Goal: Information Seeking & Learning: Check status

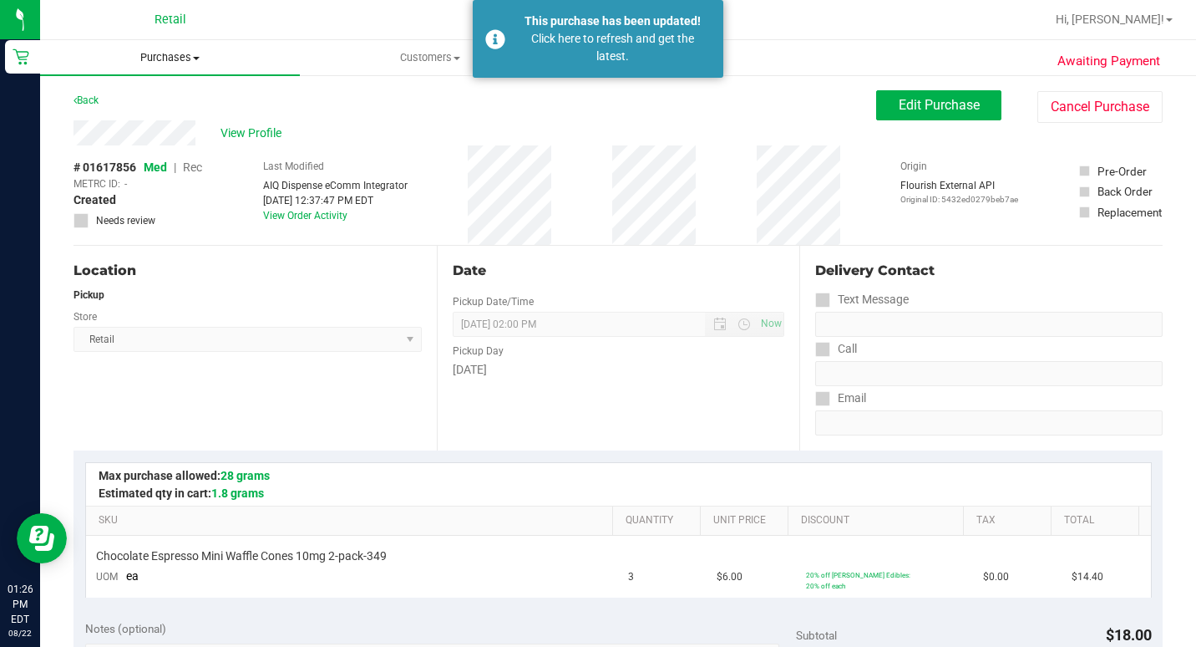
click at [157, 56] on span "Purchases" at bounding box center [170, 57] width 260 height 15
click at [139, 97] on span "Summary of purchases" at bounding box center [125, 101] width 171 height 14
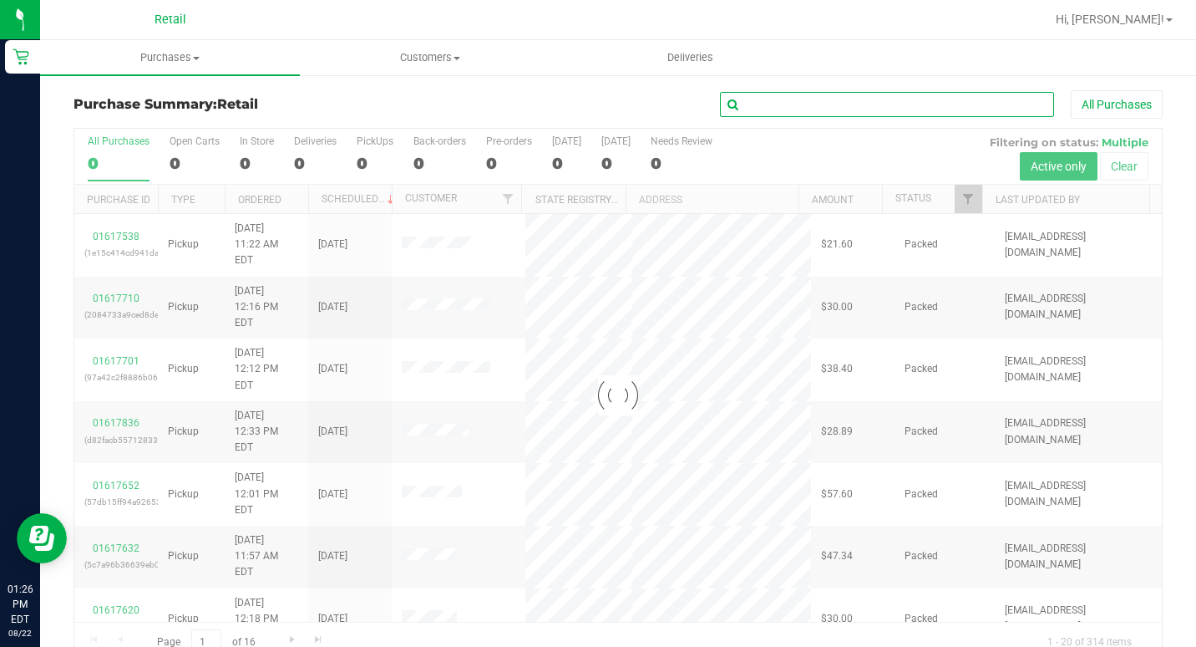
click at [906, 114] on input "text" at bounding box center [887, 104] width 334 height 25
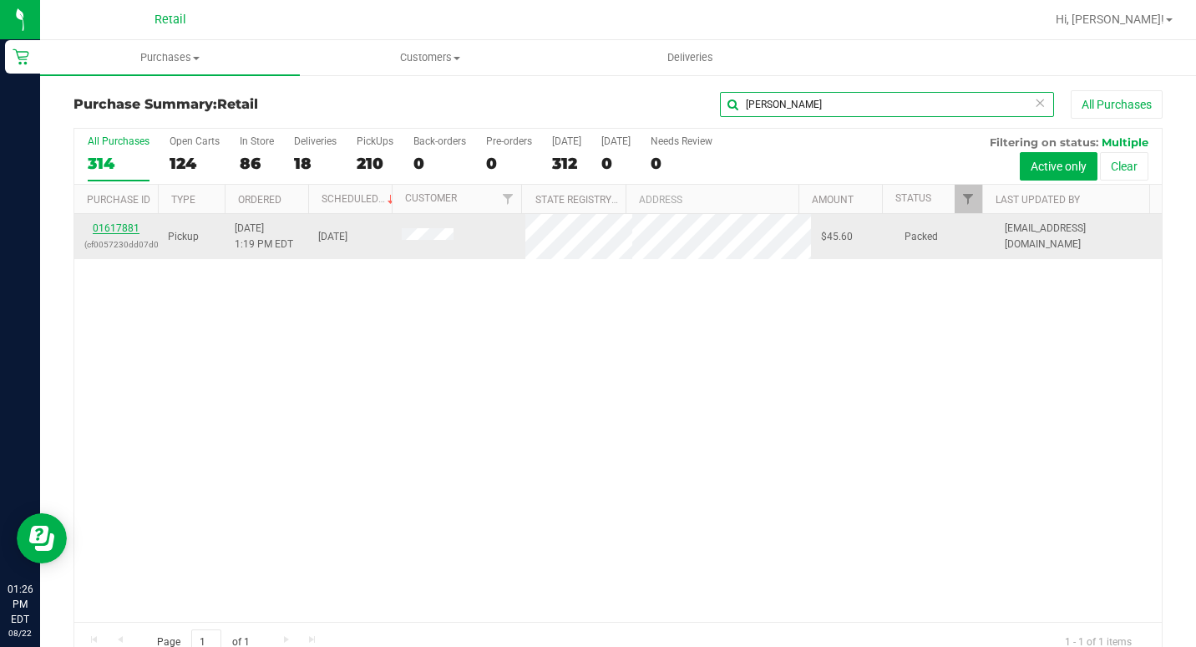
type input "[PERSON_NAME]"
click at [125, 227] on link "01617881" at bounding box center [116, 228] width 47 height 12
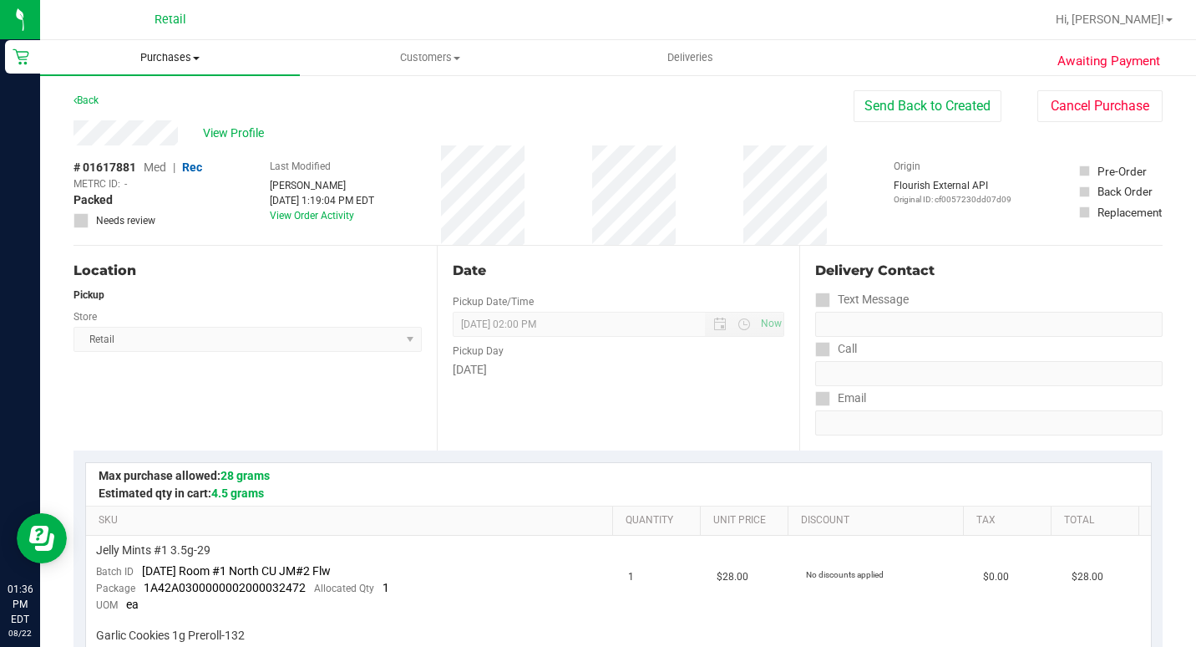
click at [202, 58] on span "Purchases" at bounding box center [170, 57] width 260 height 15
click at [172, 99] on span "Summary of purchases" at bounding box center [125, 101] width 171 height 14
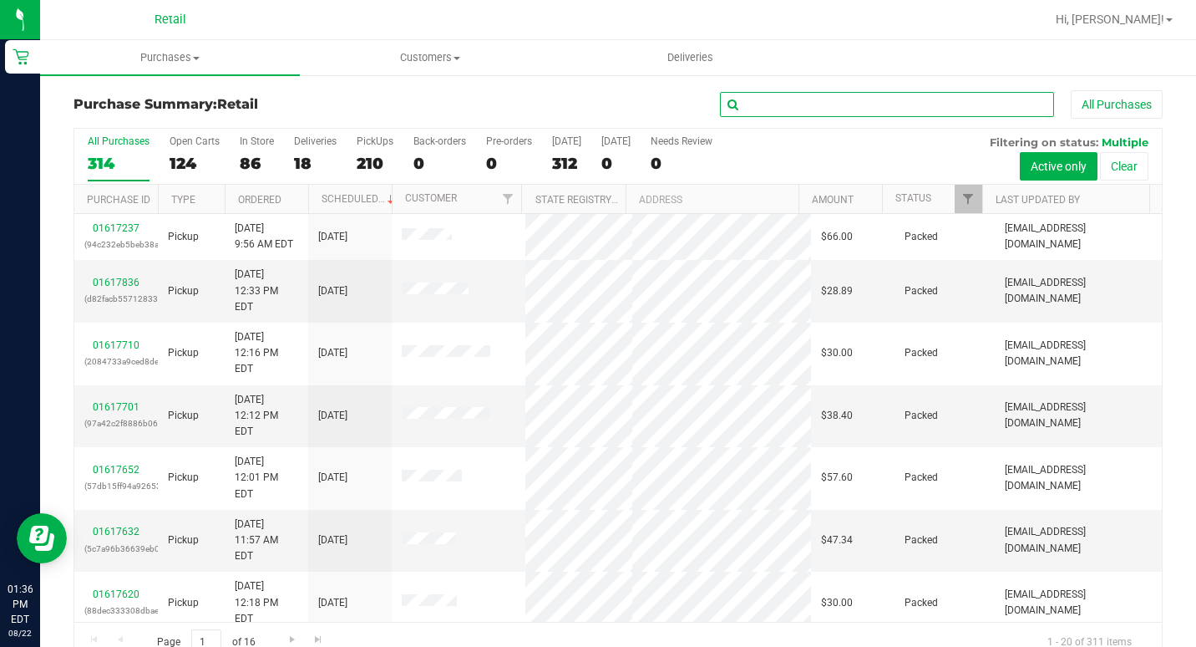
click at [796, 104] on input "text" at bounding box center [887, 104] width 334 height 25
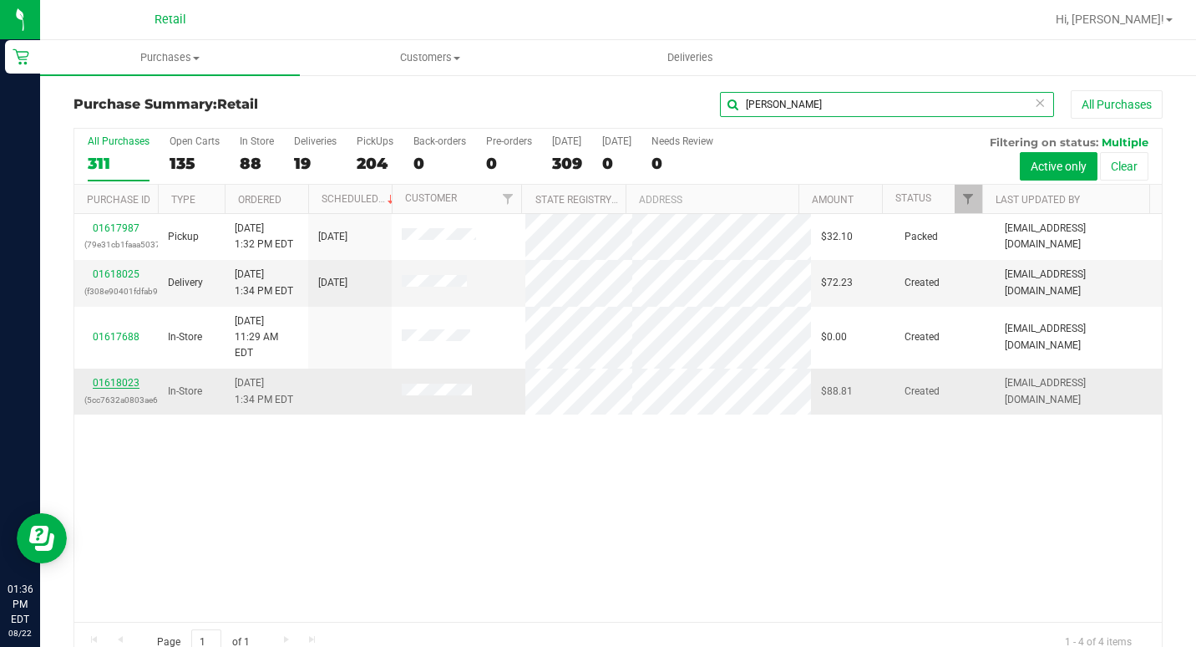
type input "[PERSON_NAME]"
click at [130, 377] on link "01618023" at bounding box center [116, 383] width 47 height 12
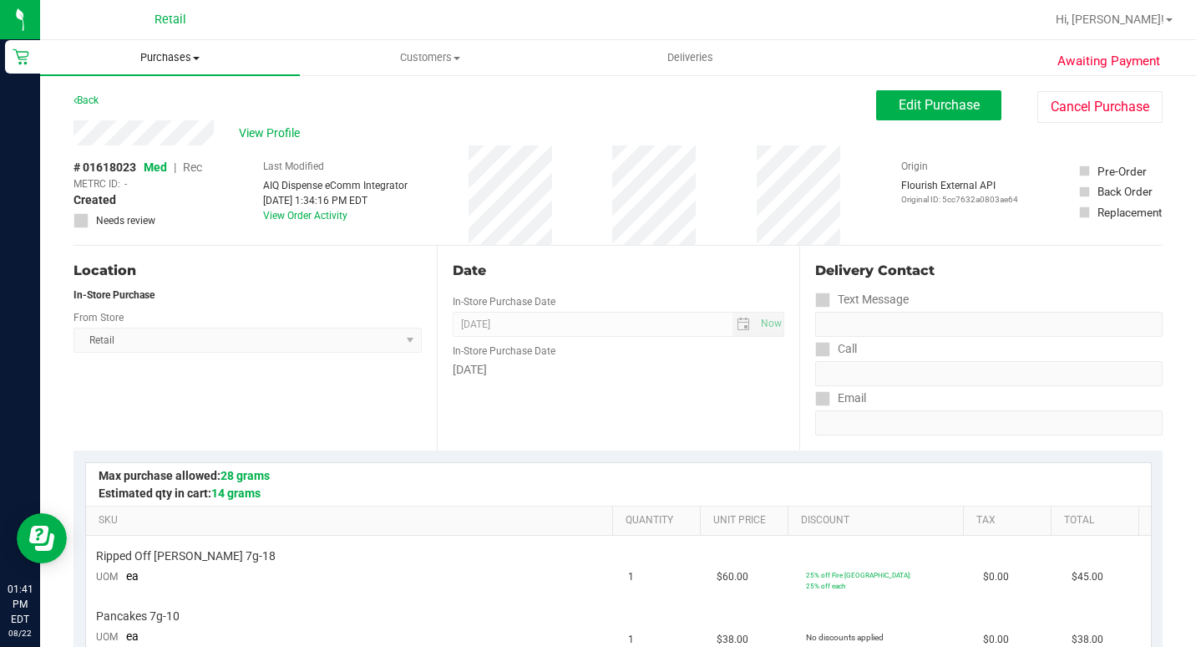
click at [190, 56] on span "Purchases" at bounding box center [170, 57] width 260 height 15
click at [165, 107] on span "Summary of purchases" at bounding box center [125, 101] width 171 height 14
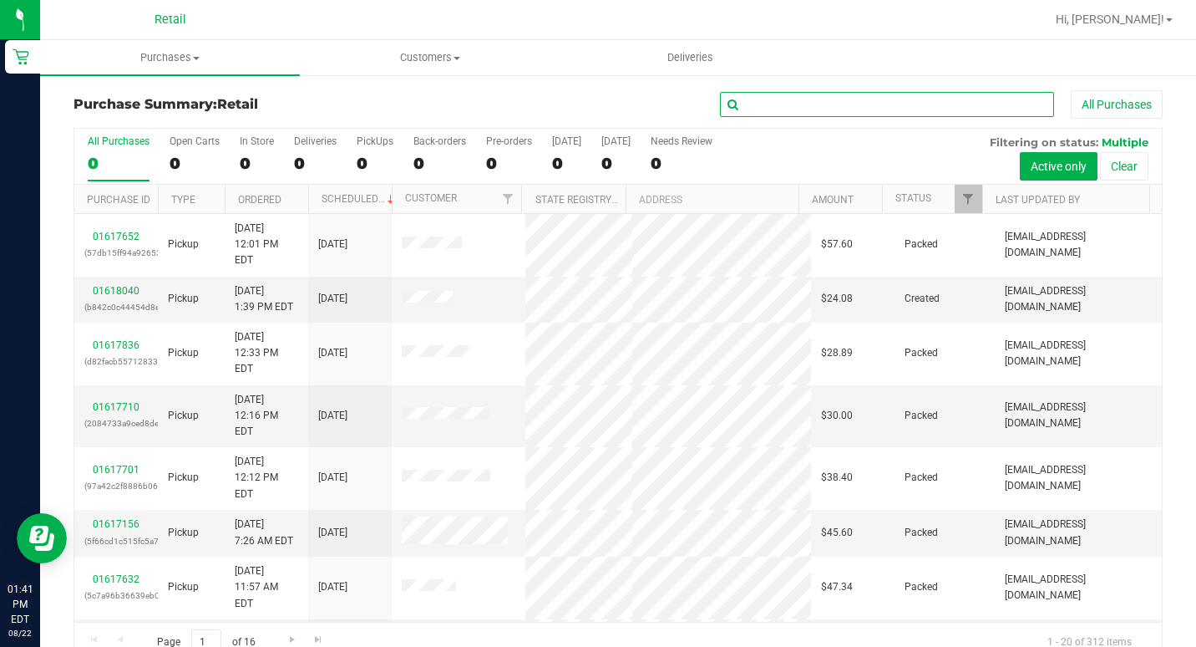
click at [887, 108] on input "text" at bounding box center [887, 104] width 334 height 25
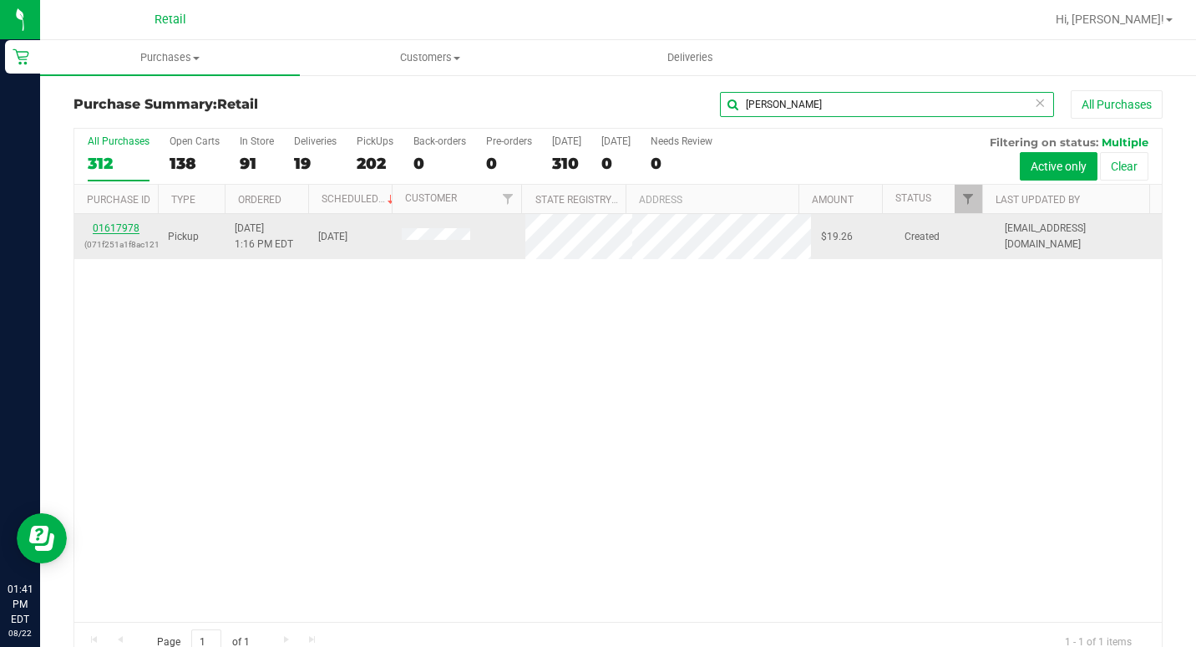
type input "[PERSON_NAME]"
click at [109, 227] on link "01617978" at bounding box center [116, 228] width 47 height 12
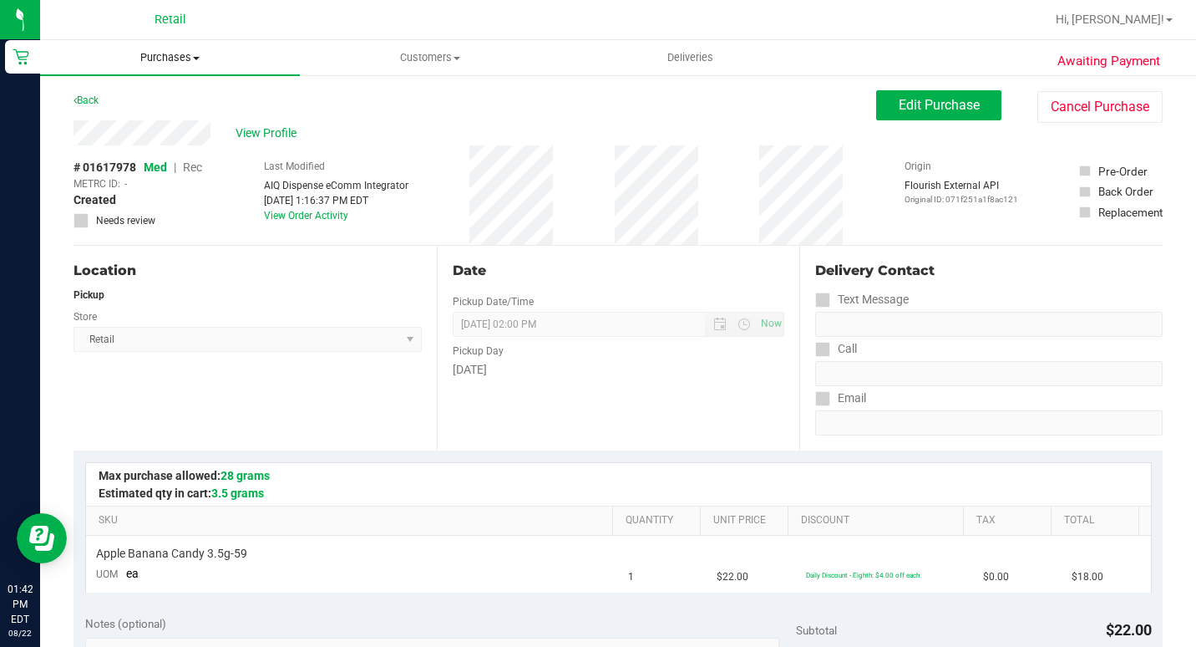
click at [185, 54] on span "Purchases" at bounding box center [170, 57] width 260 height 15
click at [158, 95] on span "Summary of purchases" at bounding box center [125, 101] width 171 height 14
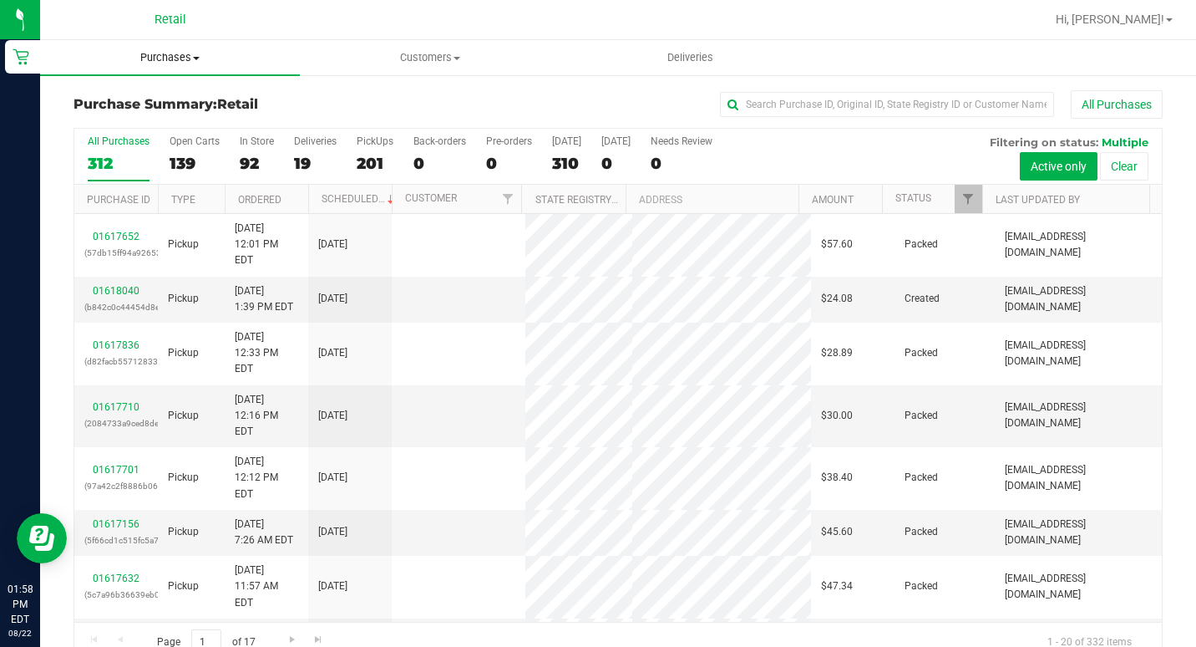
click at [191, 61] on span "Purchases" at bounding box center [170, 57] width 260 height 15
click at [124, 104] on span "Summary of purchases" at bounding box center [125, 101] width 171 height 14
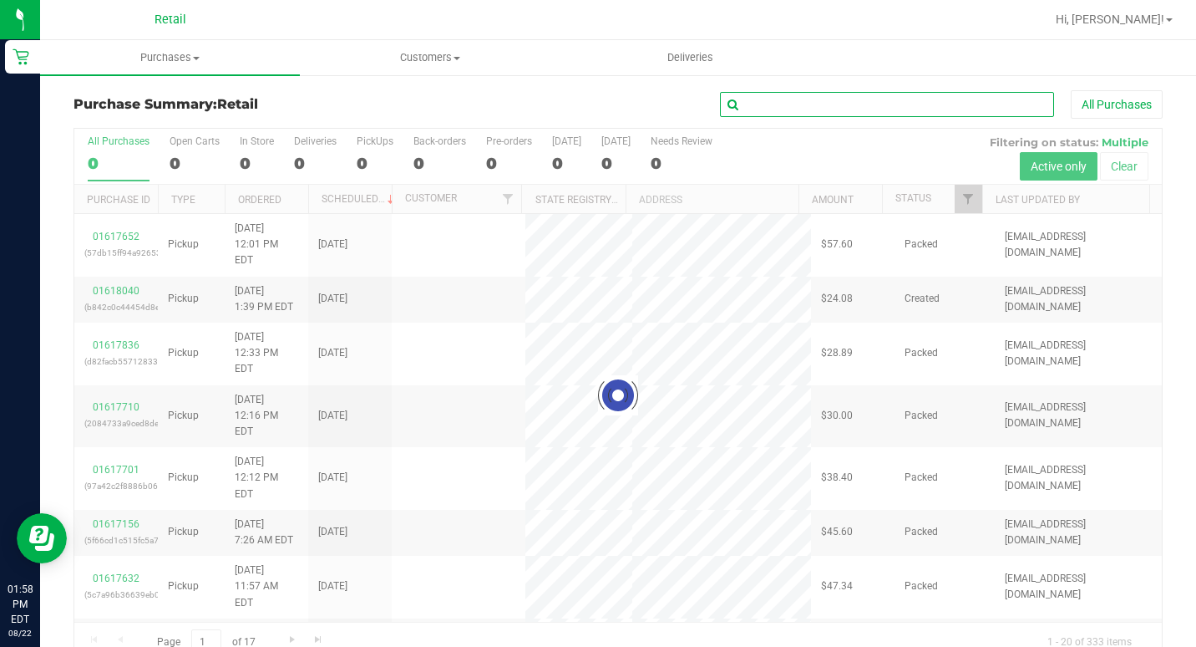
click at [748, 107] on input "text" at bounding box center [887, 104] width 334 height 25
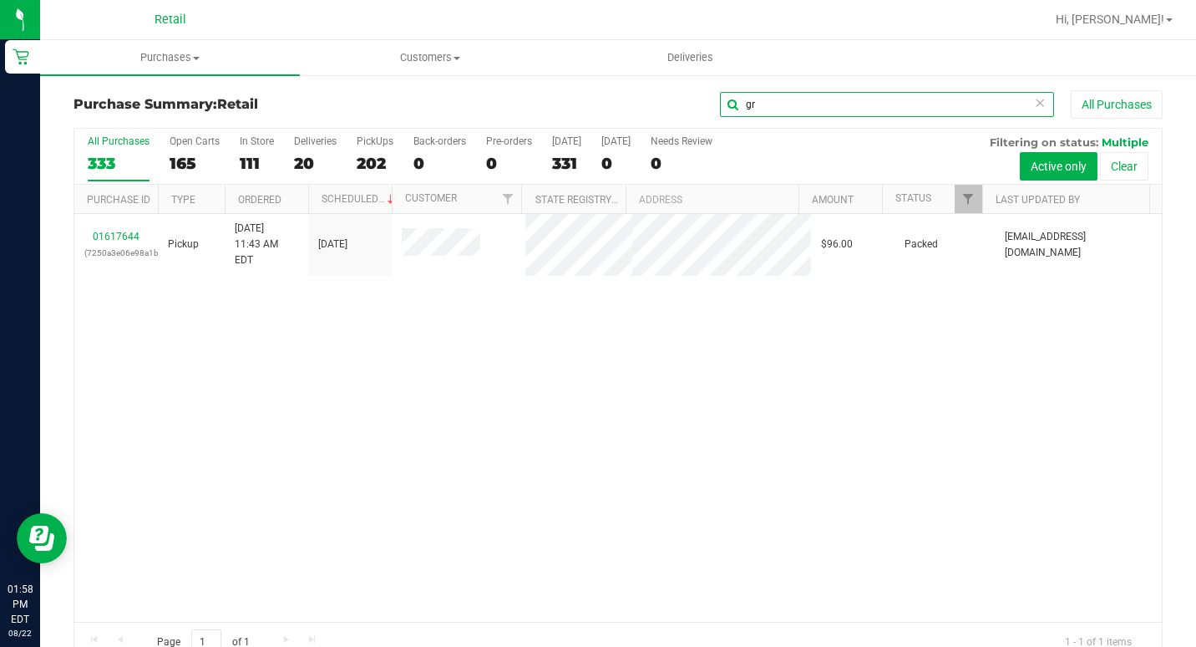
type input "g"
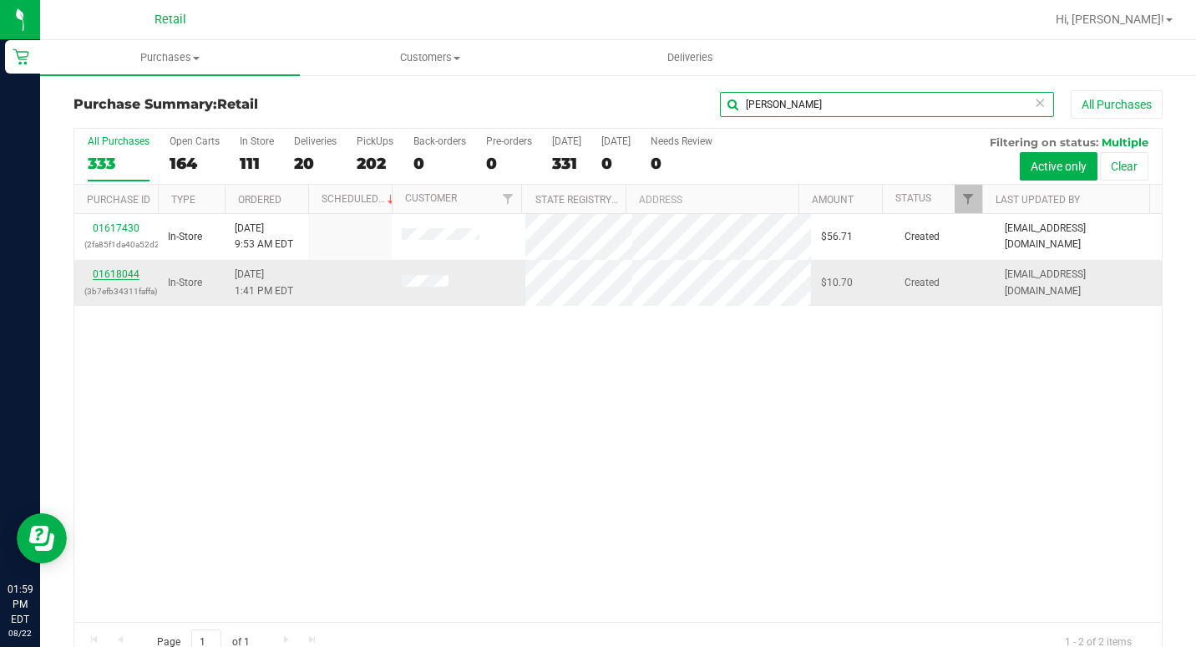
type input "[PERSON_NAME]"
click at [120, 277] on link "01618044" at bounding box center [116, 274] width 47 height 12
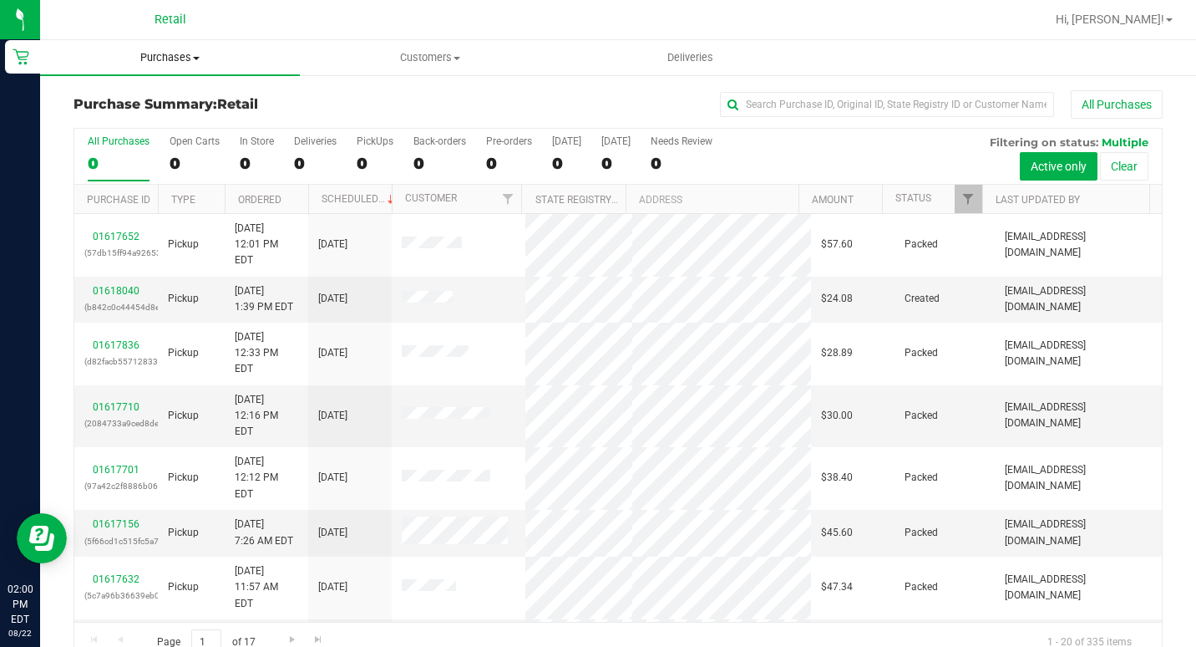
click at [150, 63] on span "Purchases" at bounding box center [170, 57] width 260 height 15
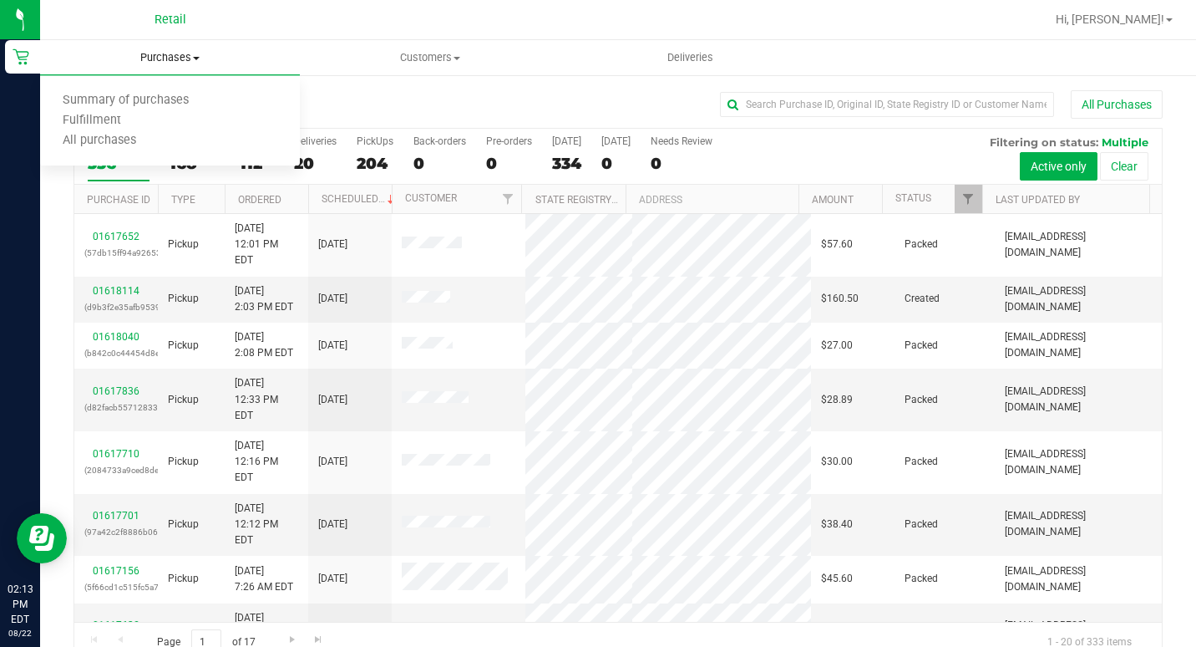
click at [195, 53] on span "Purchases" at bounding box center [170, 57] width 260 height 15
click at [173, 66] on uib-tab-heading "Purchases Summary of purchases Fulfillment All purchases" at bounding box center [170, 57] width 260 height 35
click at [133, 97] on span "Summary of purchases" at bounding box center [125, 101] width 171 height 14
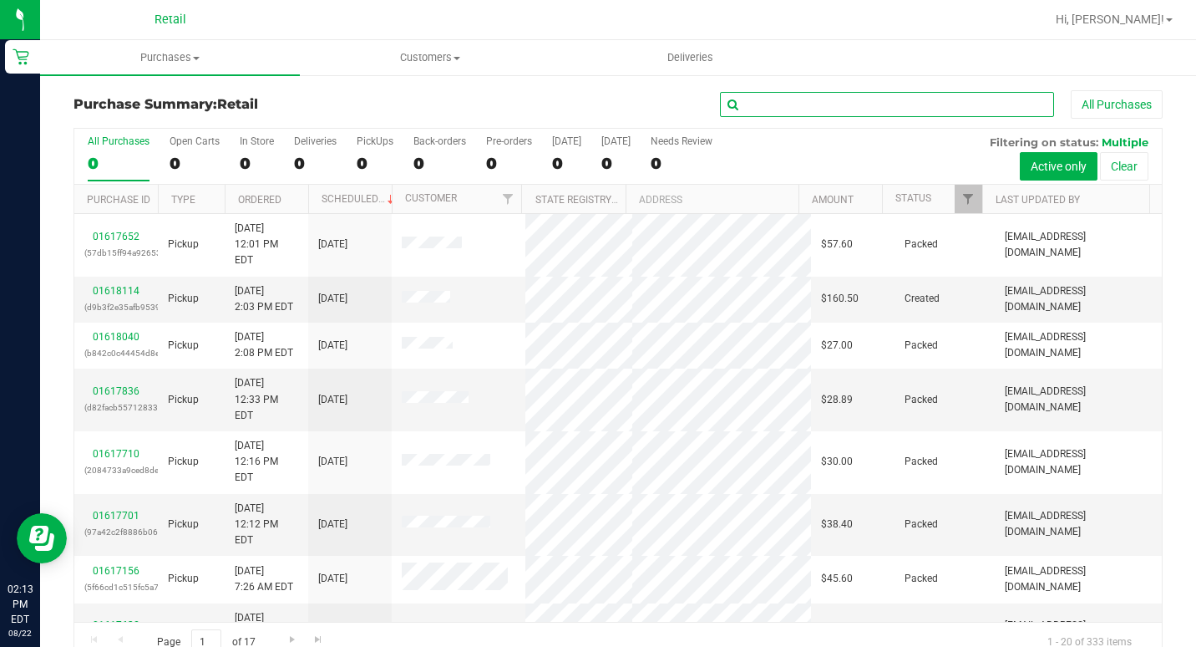
click at [763, 108] on input "text" at bounding box center [887, 104] width 334 height 25
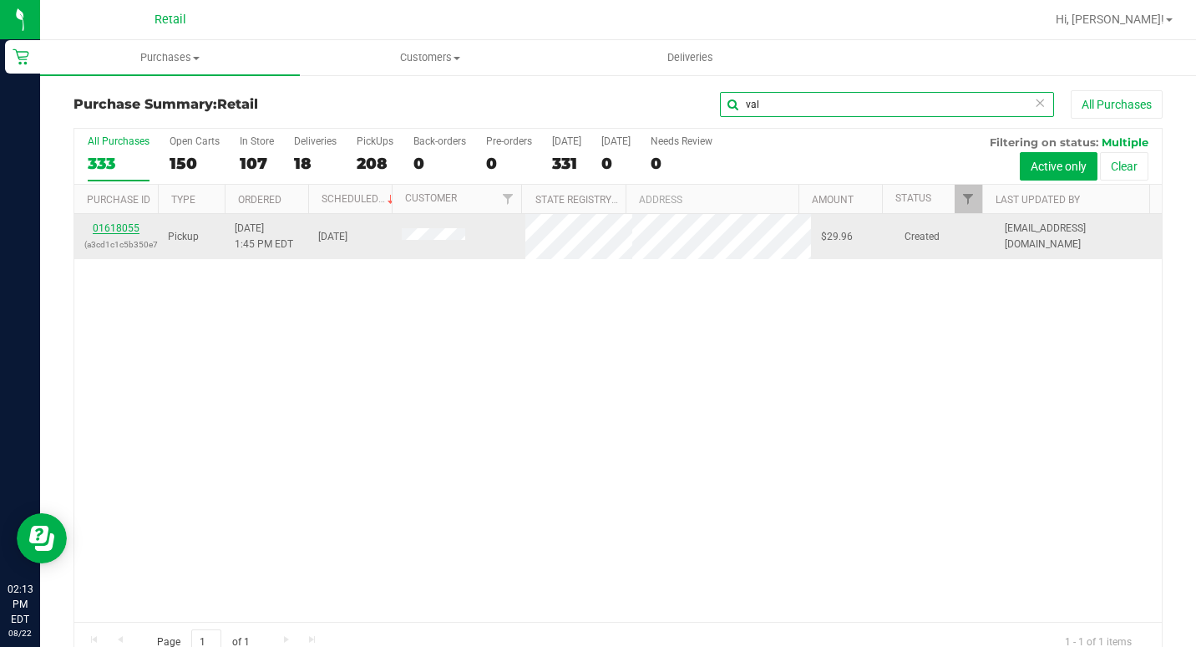
type input "val"
click at [129, 227] on link "01618055" at bounding box center [116, 228] width 47 height 12
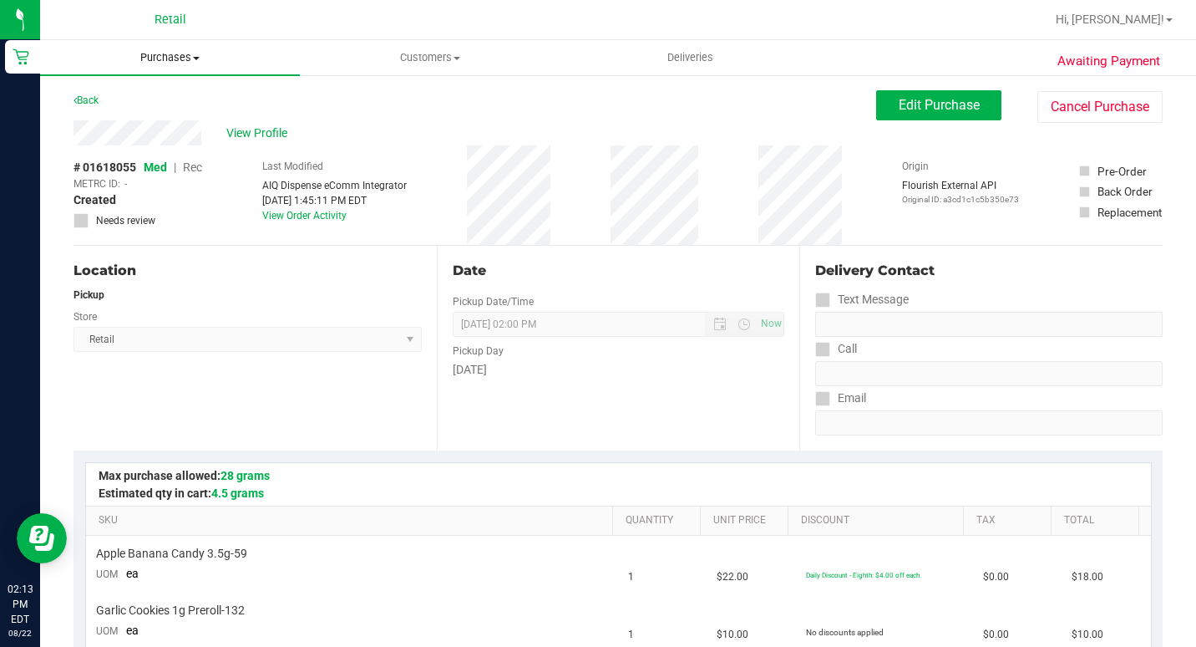
click at [175, 55] on span "Purchases" at bounding box center [170, 57] width 260 height 15
click at [150, 97] on span "Summary of purchases" at bounding box center [125, 101] width 171 height 14
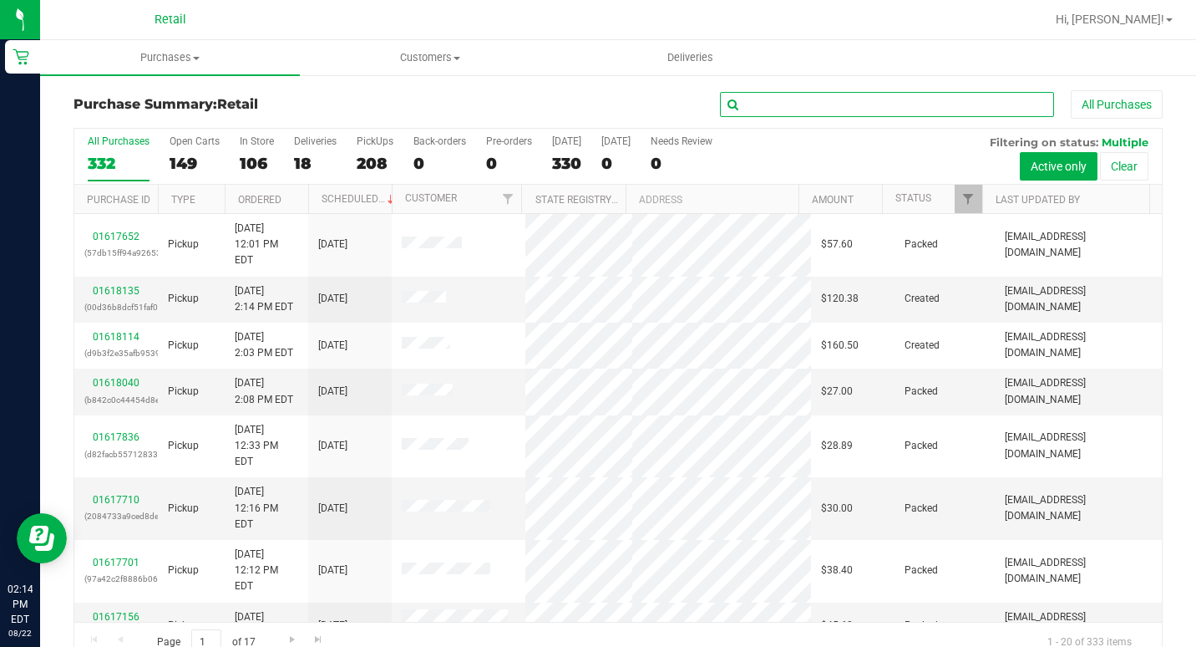
click at [820, 105] on input "text" at bounding box center [887, 104] width 334 height 25
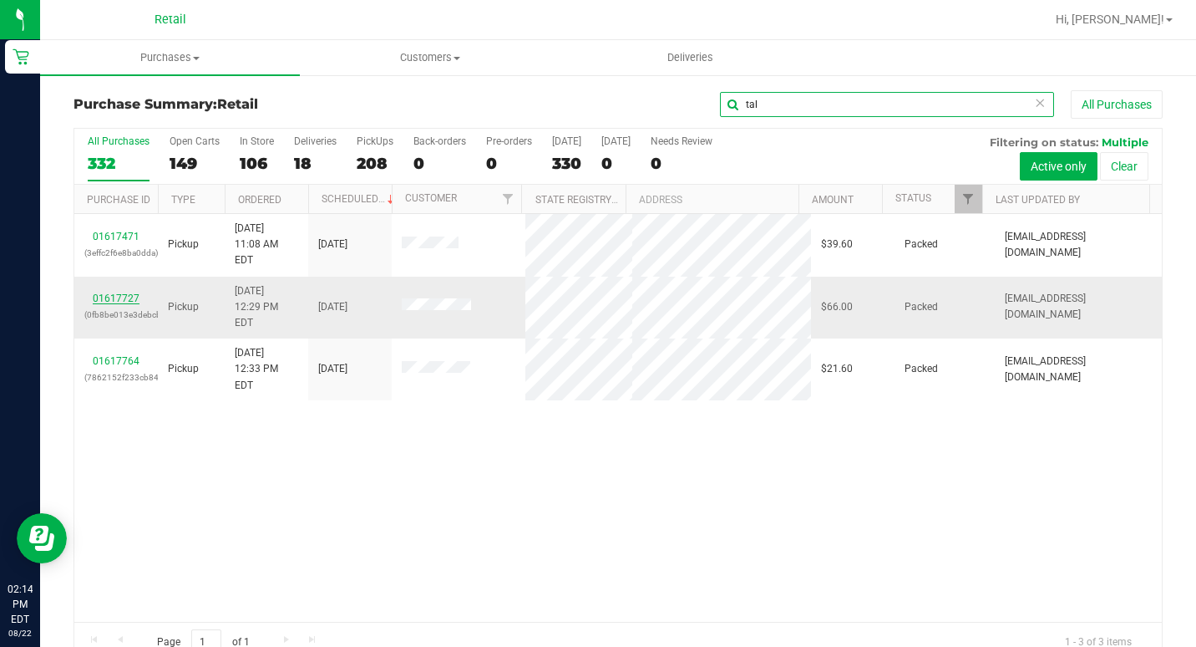
type input "tal"
click at [130, 292] on link "01617727" at bounding box center [116, 298] width 47 height 12
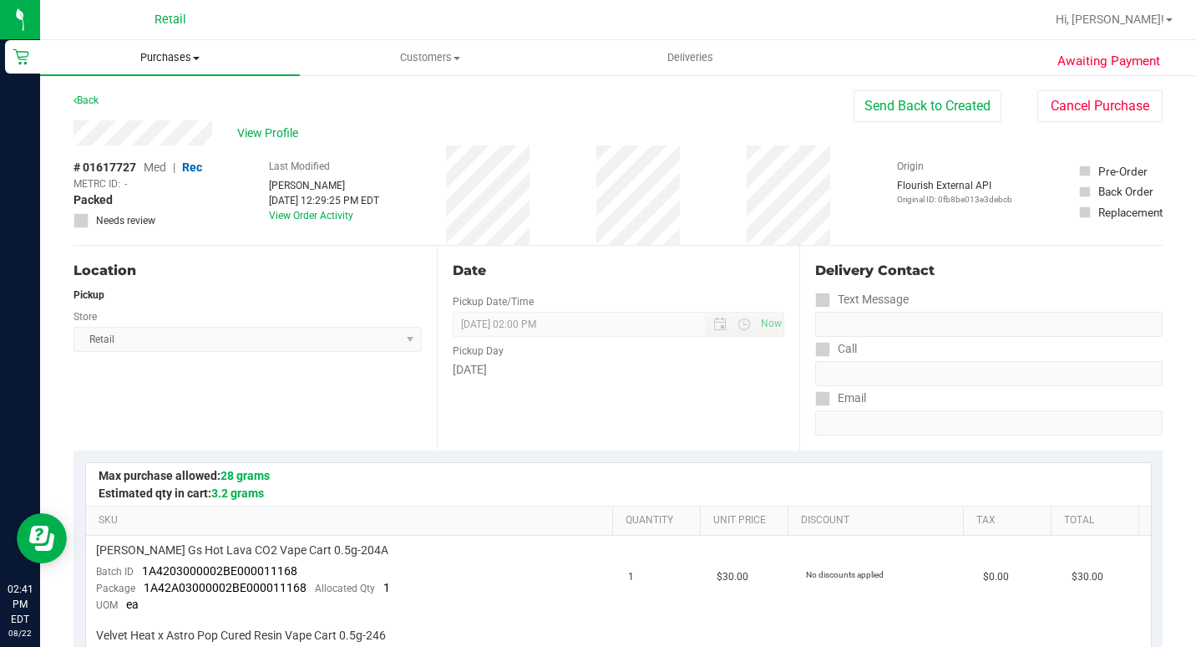
click at [195, 59] on span at bounding box center [196, 58] width 7 height 3
click at [170, 94] on span "Summary of purchases" at bounding box center [125, 101] width 171 height 14
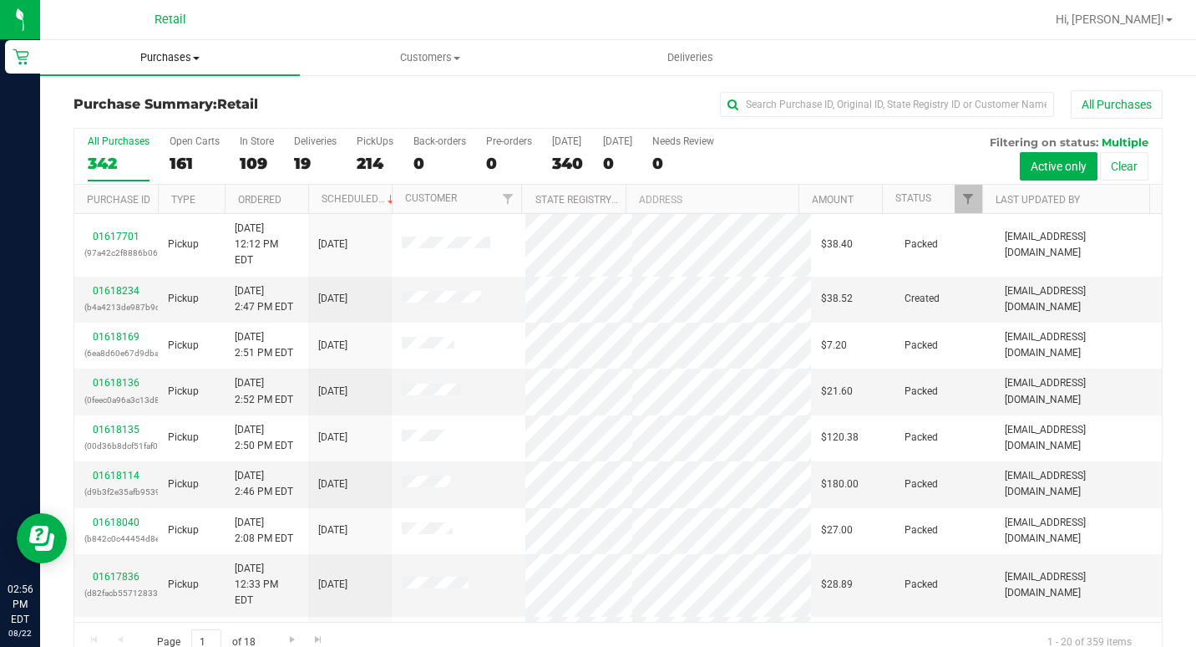
click at [170, 66] on uib-tab-heading "Purchases Summary of purchases Fulfillment All purchases" at bounding box center [170, 57] width 260 height 35
click at [202, 43] on uib-tab-heading "Purchases Summary of purchases Fulfillment All purchases" at bounding box center [170, 57] width 260 height 35
click at [191, 50] on span "Purchases" at bounding box center [170, 57] width 260 height 15
click at [190, 53] on span "Purchases" at bounding box center [170, 57] width 260 height 15
click at [192, 64] on span "Purchases" at bounding box center [170, 57] width 260 height 15
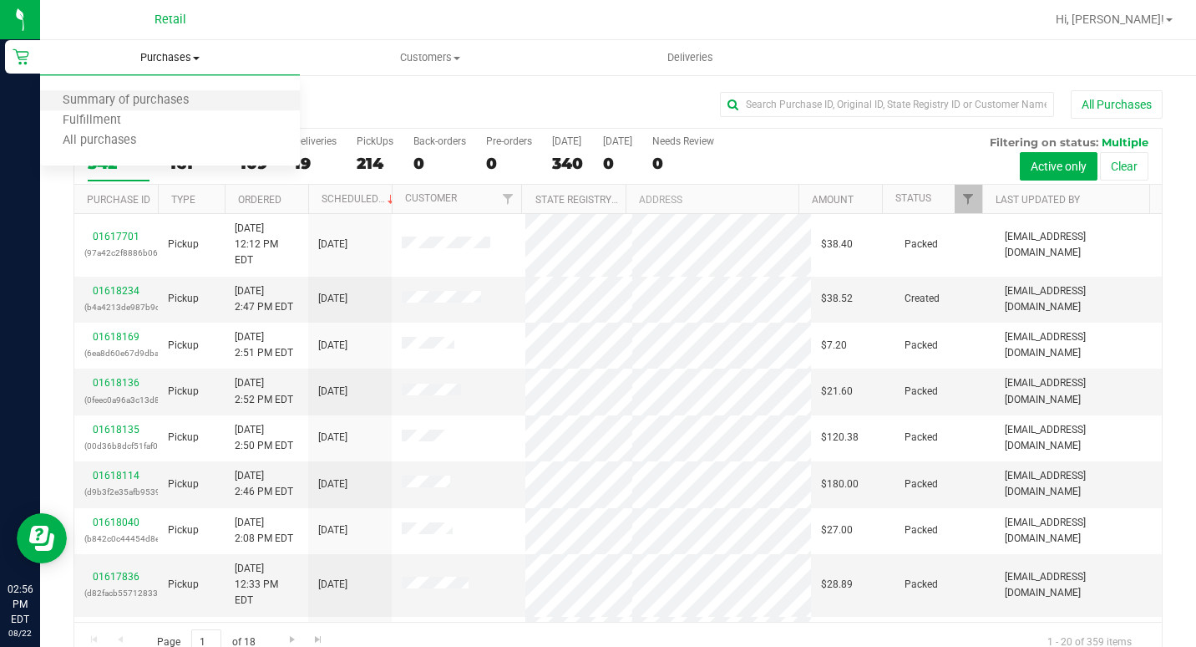
click at [143, 92] on li "Summary of purchases" at bounding box center [170, 101] width 260 height 20
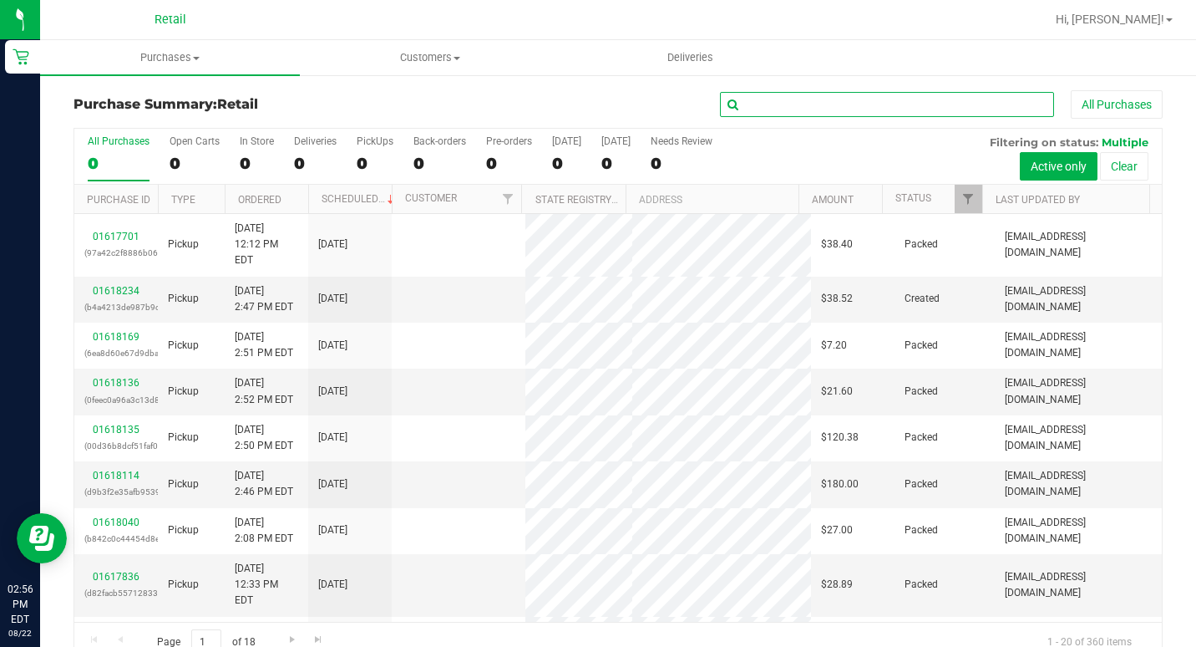
click at [782, 103] on input "text" at bounding box center [887, 104] width 334 height 25
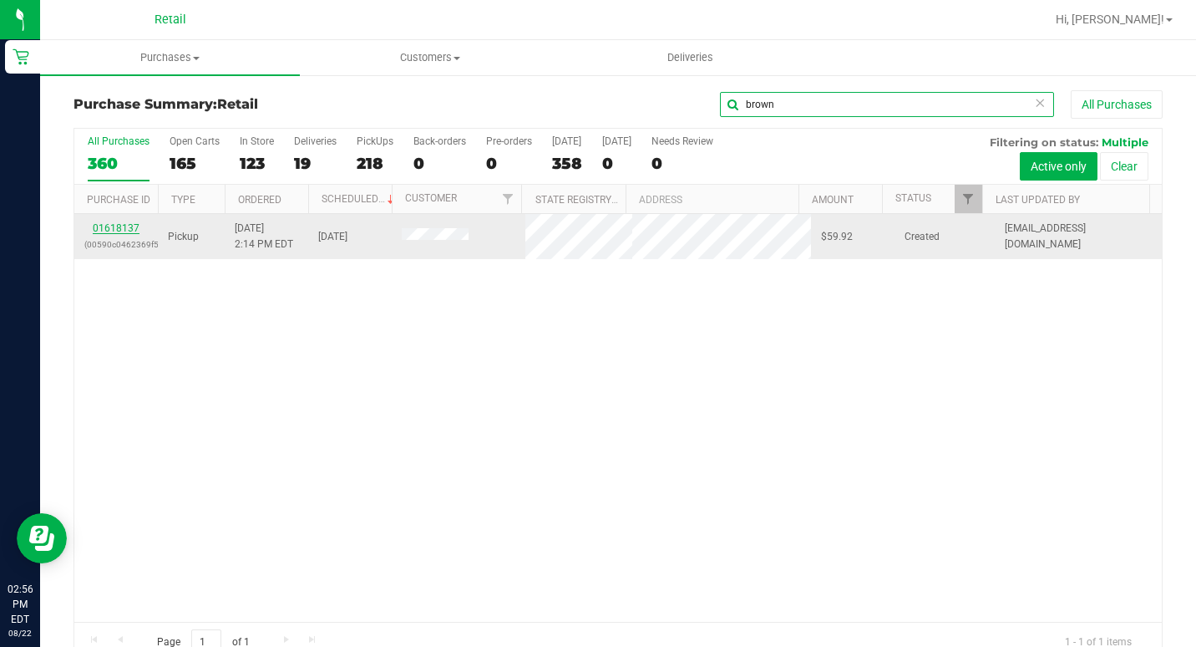
type input "brown"
click at [111, 224] on link "01618137" at bounding box center [116, 228] width 47 height 12
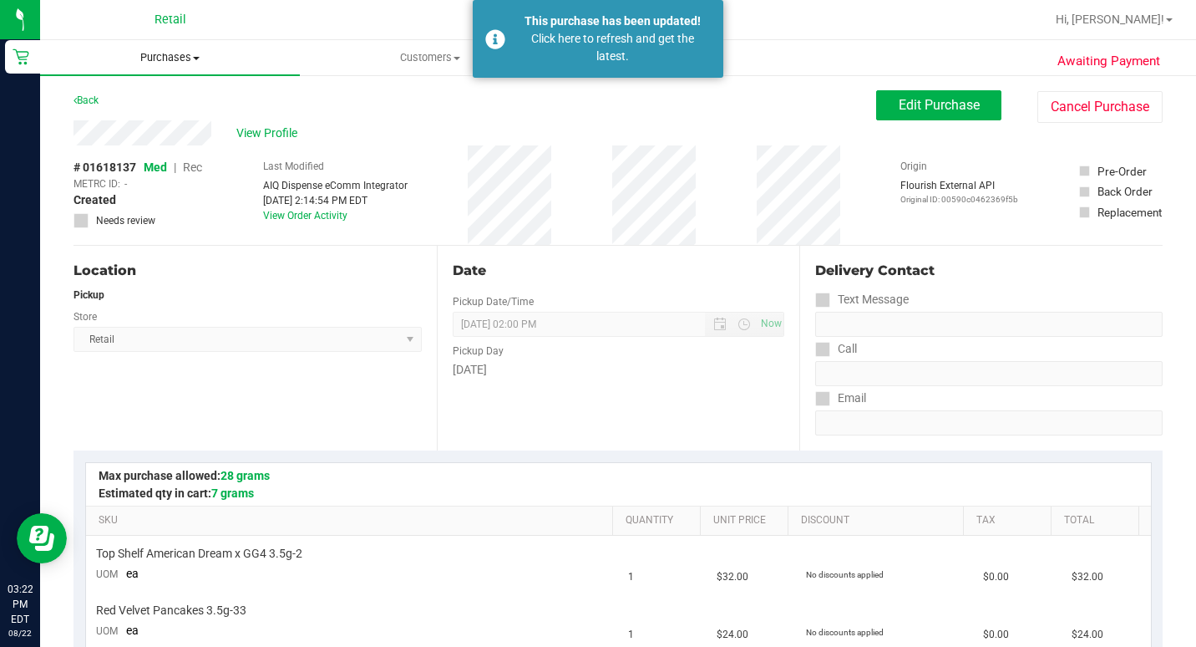
click at [194, 51] on span "Purchases" at bounding box center [170, 57] width 260 height 15
click at [144, 96] on span "Summary of purchases" at bounding box center [125, 101] width 171 height 14
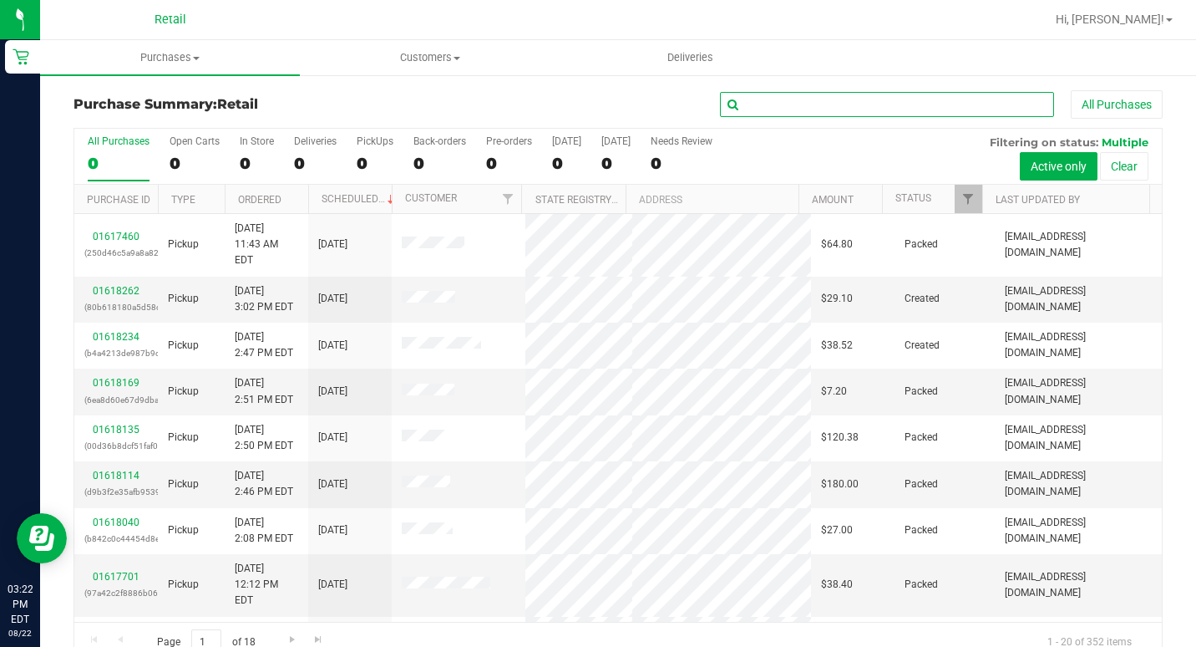
click at [844, 101] on input "text" at bounding box center [887, 104] width 334 height 25
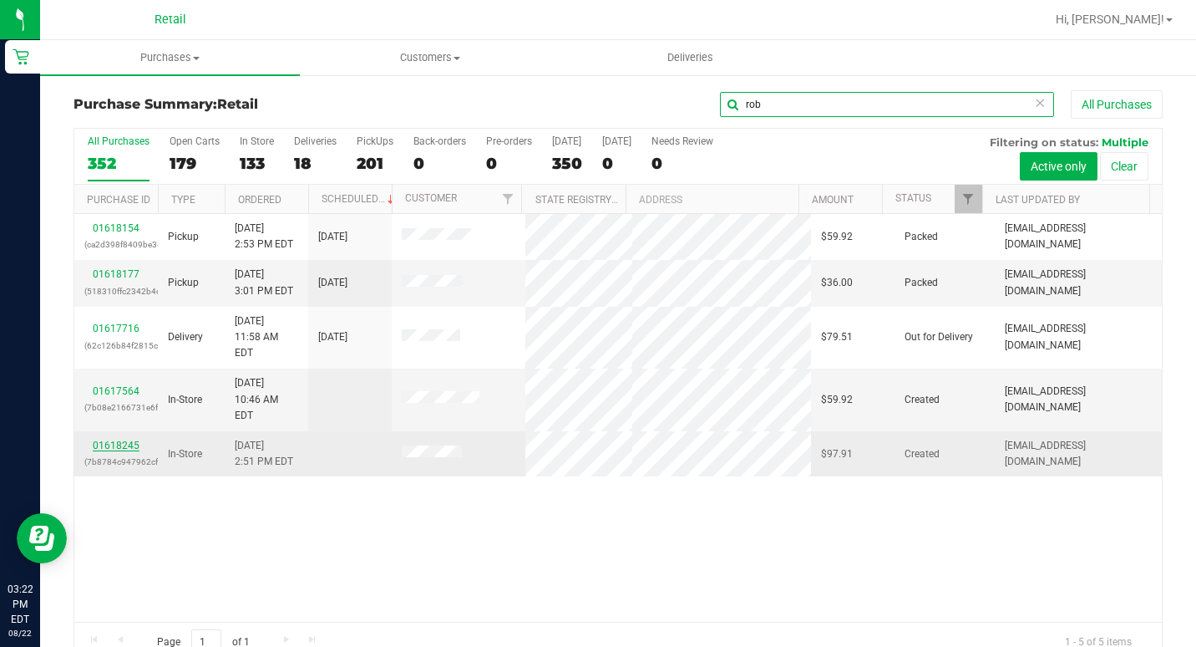
type input "rob"
click at [112, 439] on link "01618245" at bounding box center [116, 445] width 47 height 12
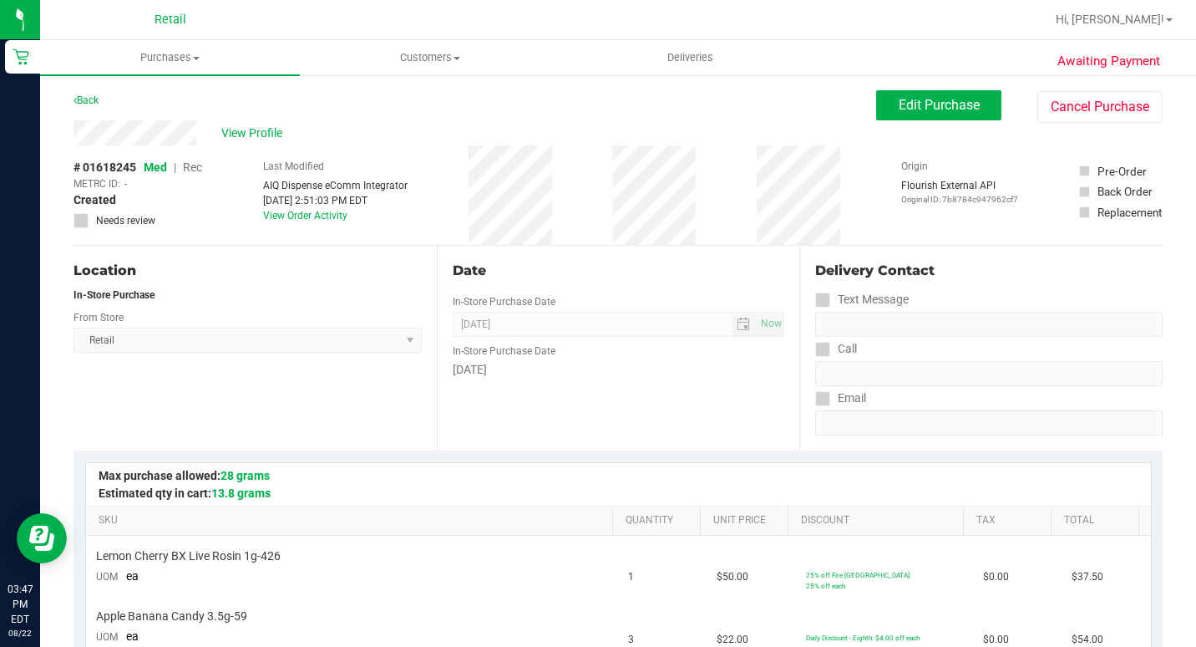
click at [165, 33] on div "Retail" at bounding box center [173, 19] width 251 height 33
drag, startPoint x: 155, startPoint y: 35, endPoint x: 138, endPoint y: 58, distance: 29.2
click at [138, 58] on span "Purchases" at bounding box center [170, 57] width 260 height 15
click at [148, 92] on li "Summary of purchases" at bounding box center [170, 101] width 260 height 20
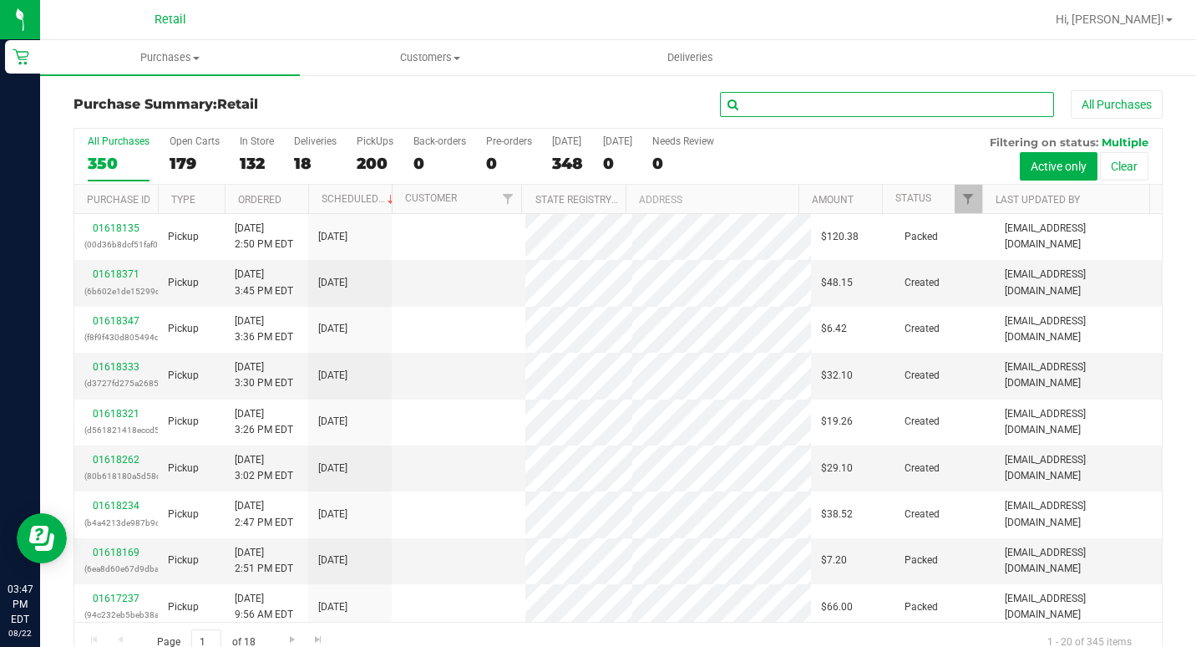
click at [929, 102] on input "text" at bounding box center [887, 104] width 334 height 25
type input "[GEOGRAPHIC_DATA]"
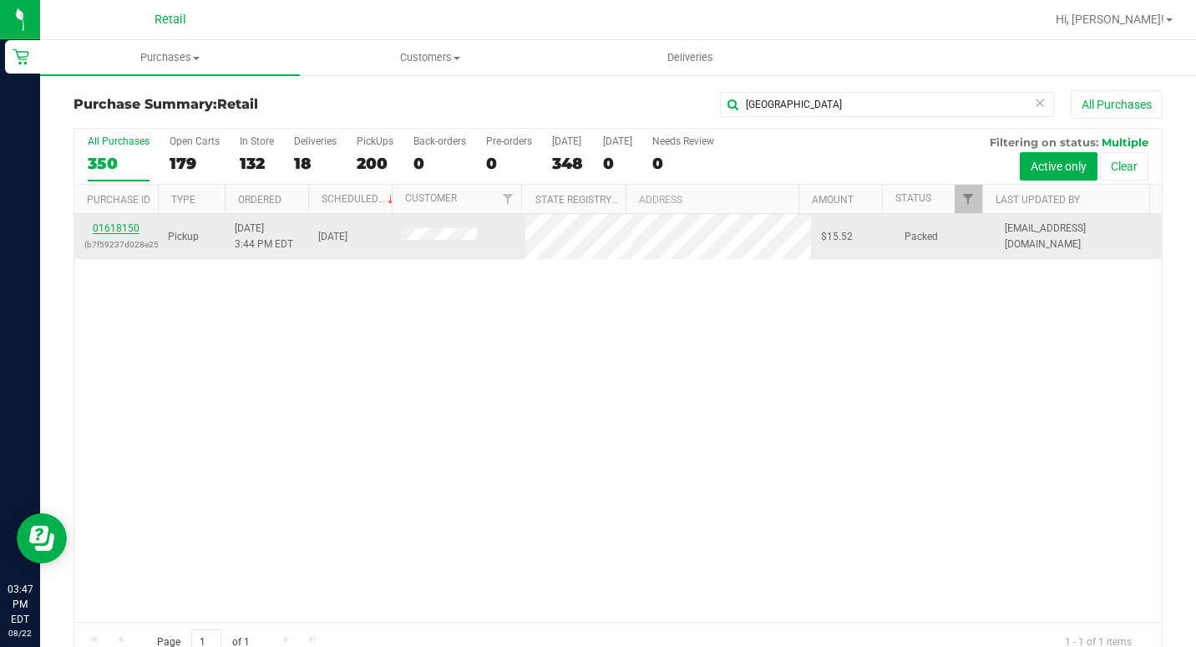
click at [120, 231] on link "01618150" at bounding box center [116, 228] width 47 height 12
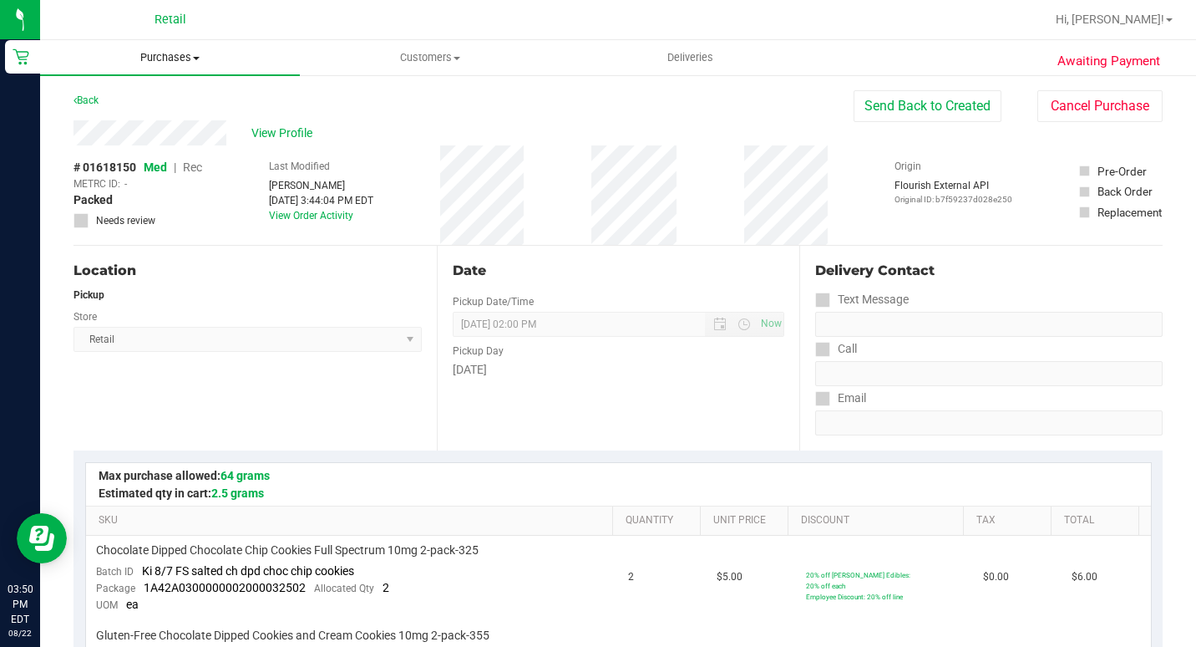
click at [164, 56] on span "Purchases" at bounding box center [170, 57] width 260 height 15
click at [103, 98] on span "Summary of purchases" at bounding box center [125, 101] width 171 height 14
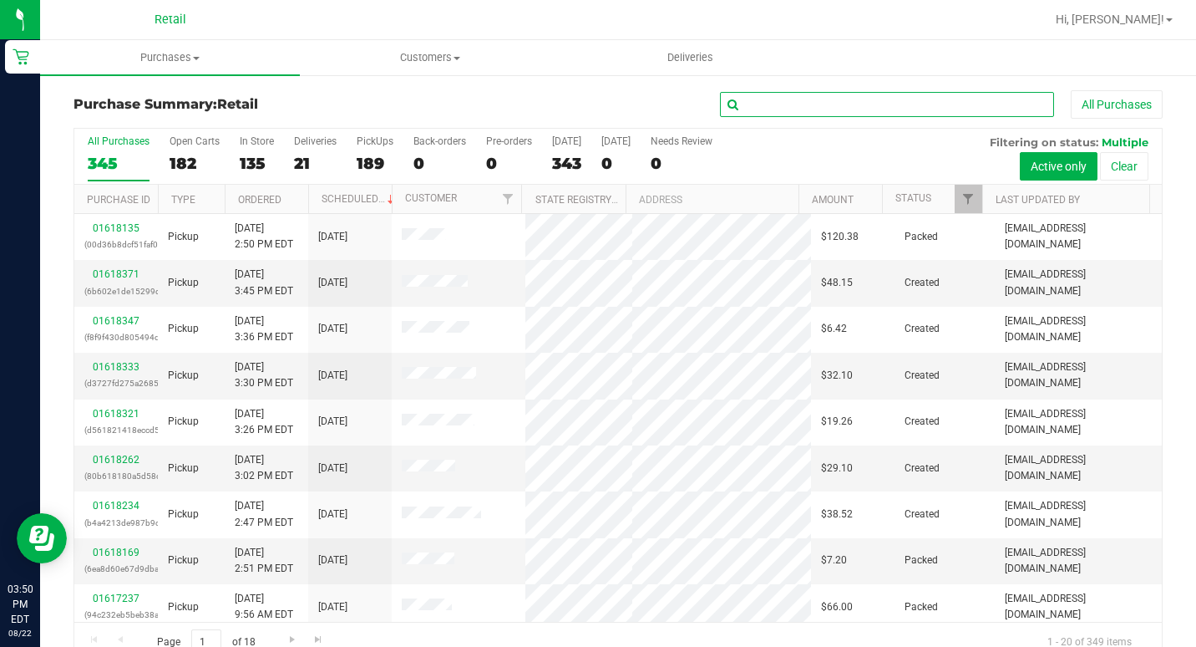
click at [759, 103] on input "text" at bounding box center [887, 104] width 334 height 25
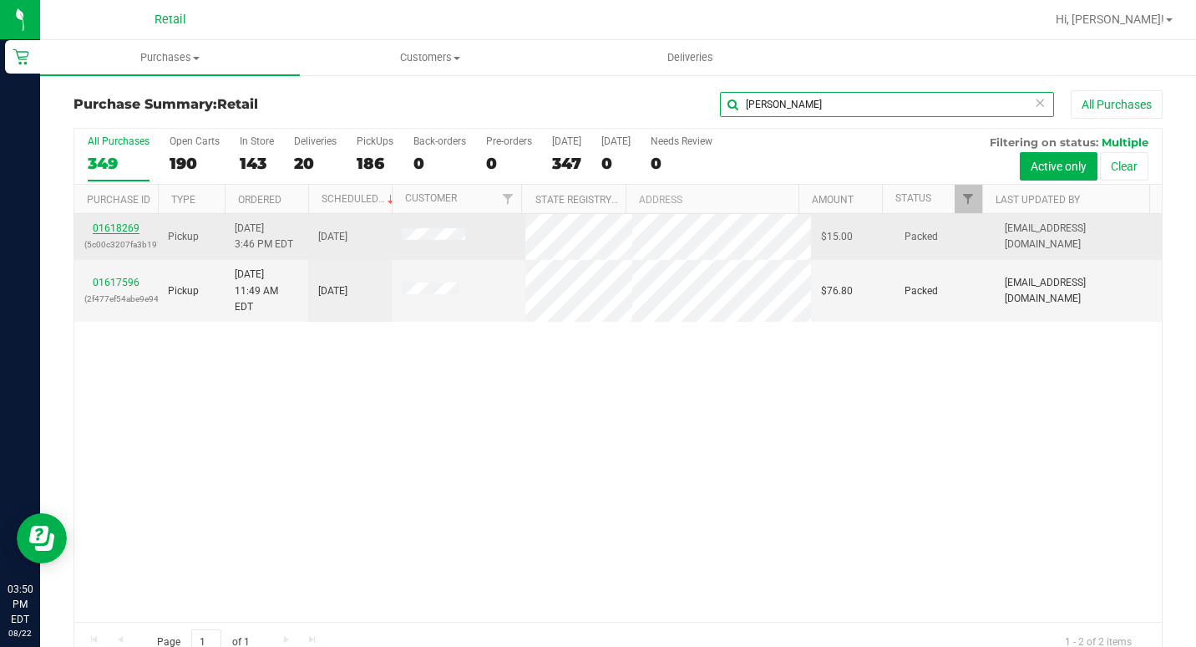
type input "[PERSON_NAME]"
click at [131, 223] on link "01618269" at bounding box center [116, 228] width 47 height 12
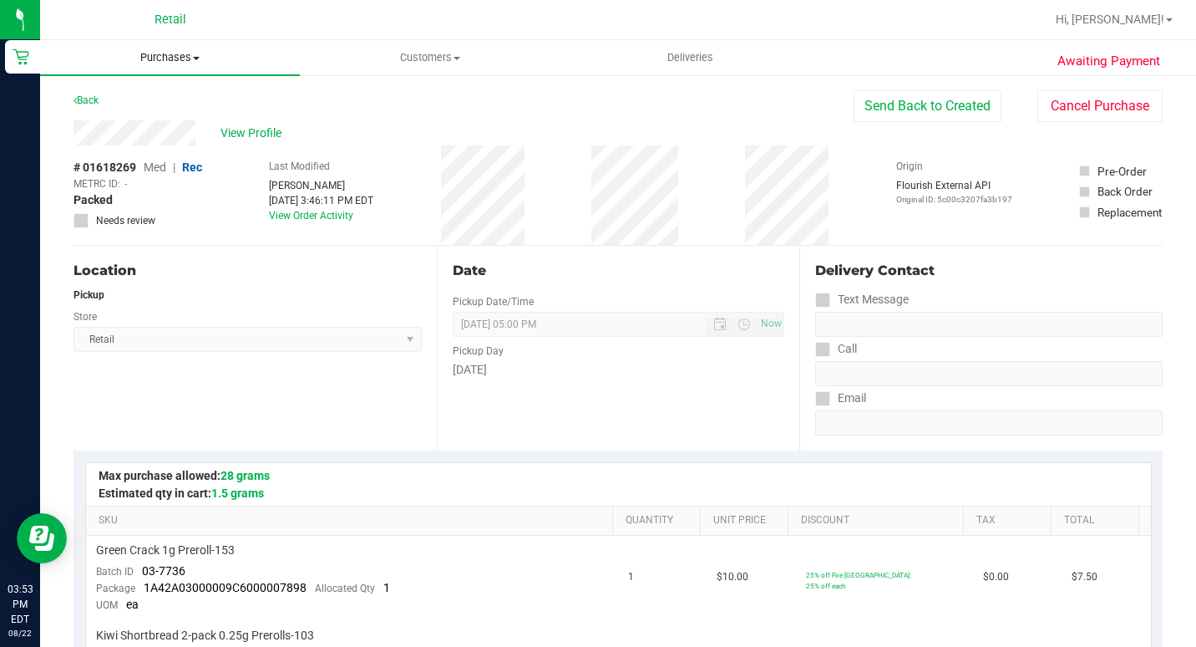
click at [197, 58] on span at bounding box center [196, 58] width 7 height 3
click at [178, 94] on span "Summary of purchases" at bounding box center [125, 101] width 171 height 14
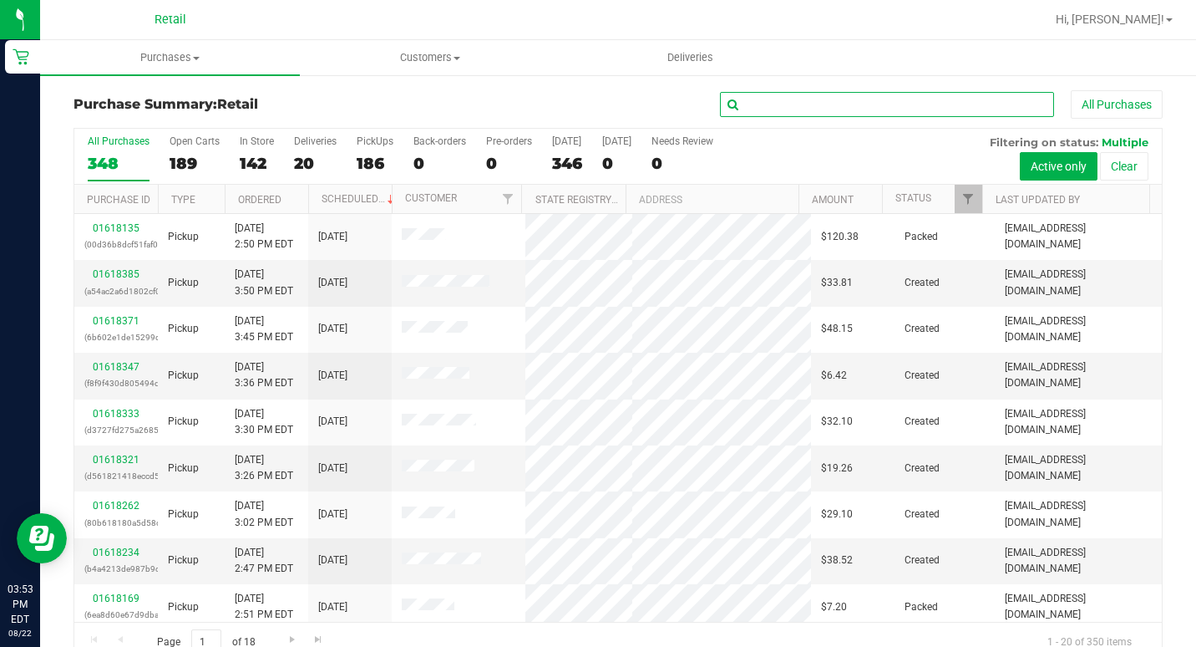
click at [829, 114] on input "text" at bounding box center [887, 104] width 334 height 25
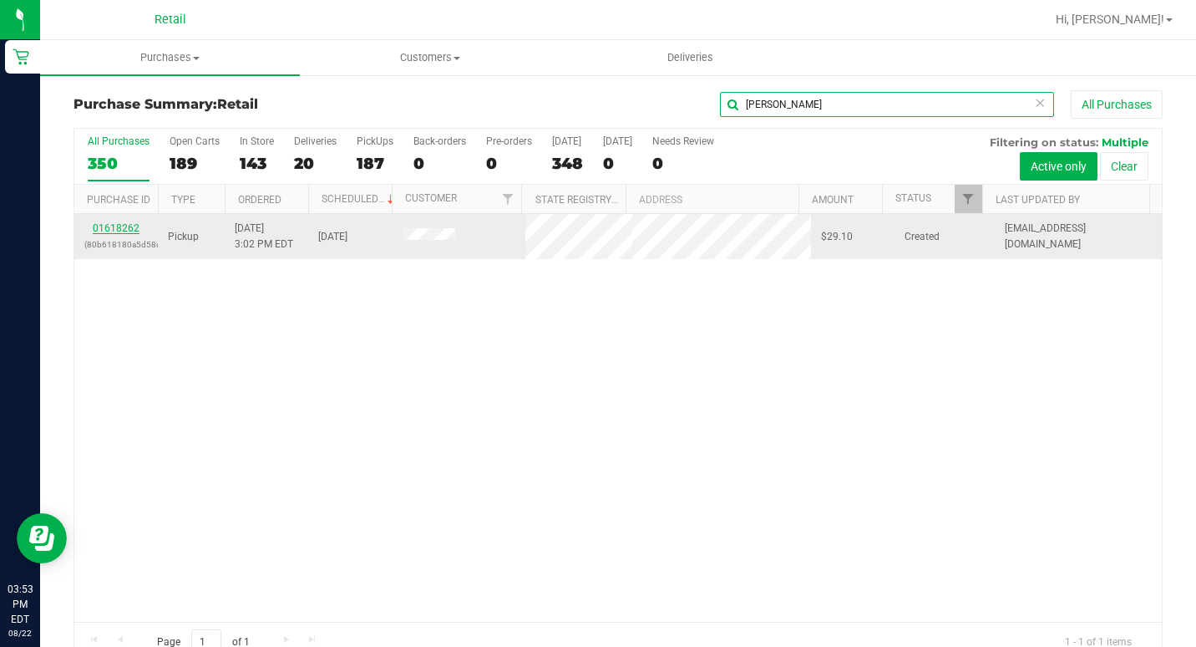
type input "[PERSON_NAME]"
click at [120, 228] on link "01618262" at bounding box center [116, 228] width 47 height 12
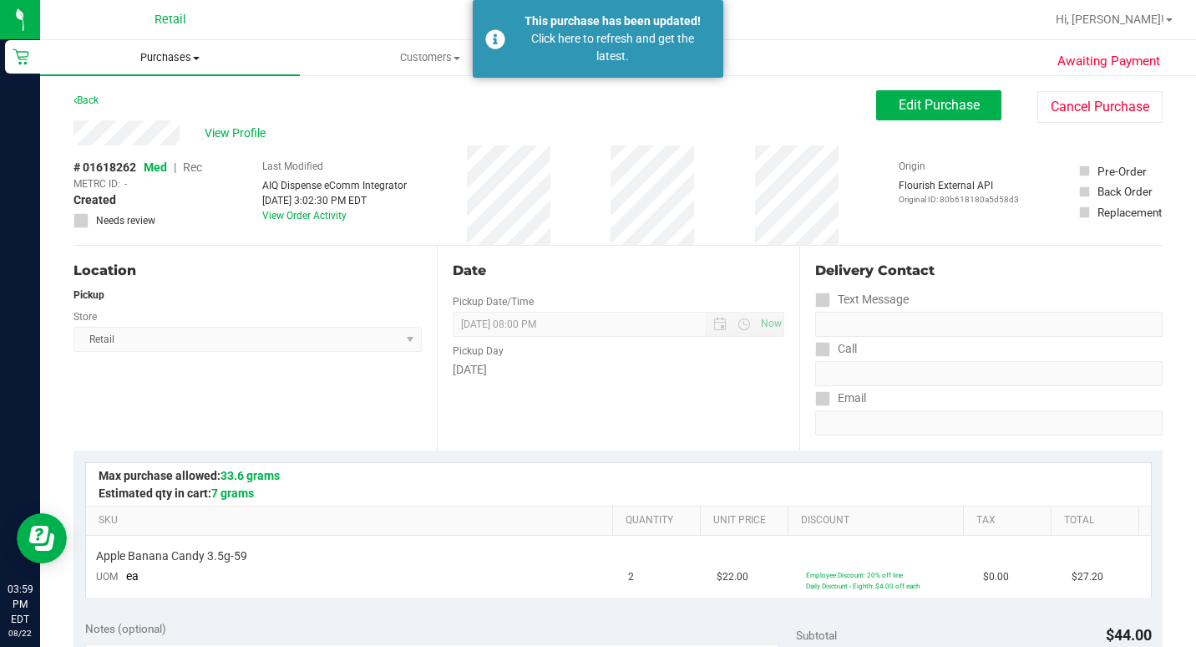
click at [181, 59] on span "Purchases" at bounding box center [170, 57] width 260 height 15
click at [158, 94] on span "Summary of purchases" at bounding box center [125, 101] width 171 height 14
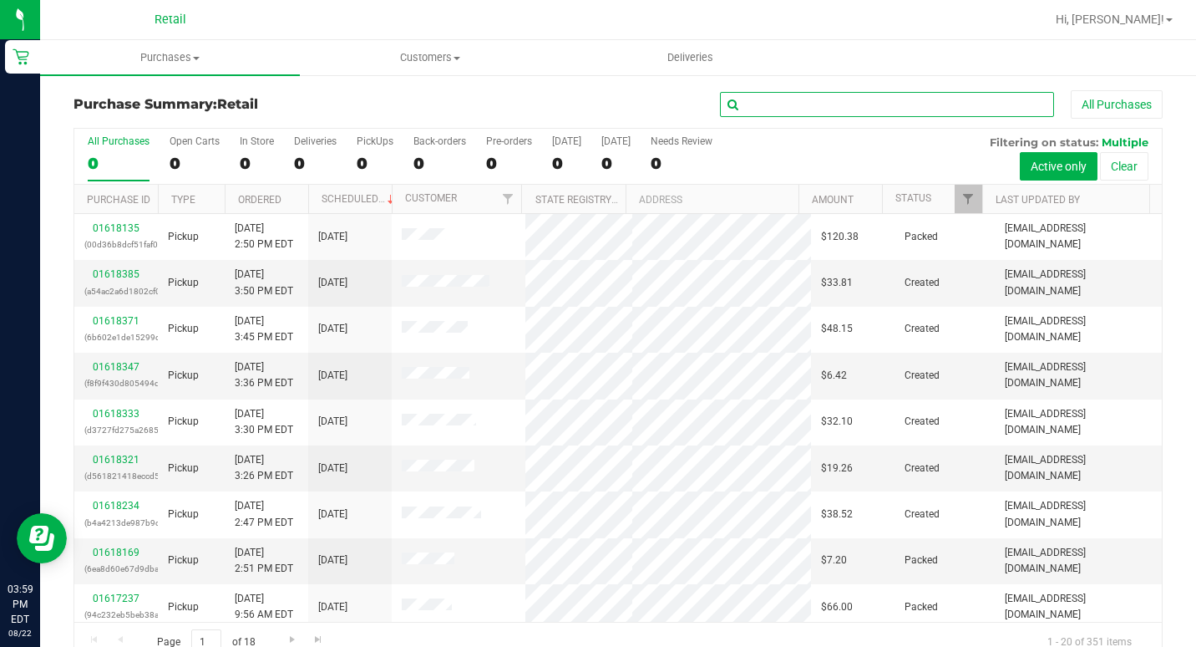
click at [890, 106] on input "text" at bounding box center [887, 104] width 334 height 25
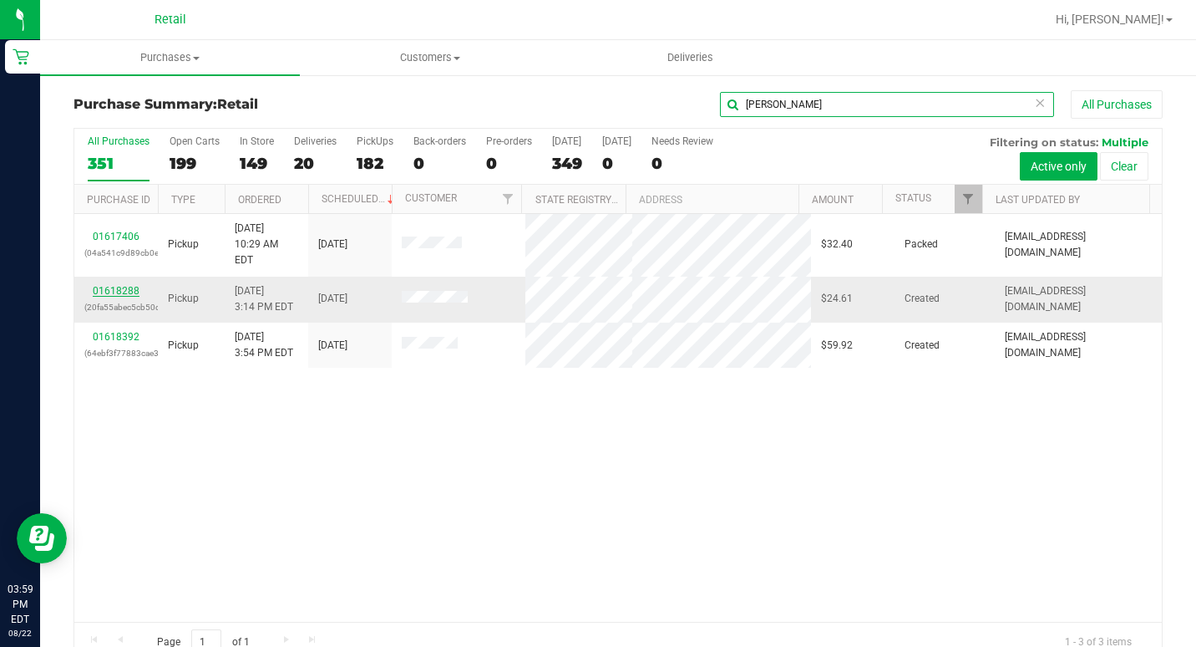
type input "[PERSON_NAME]"
click at [120, 285] on link "01618288" at bounding box center [116, 291] width 47 height 12
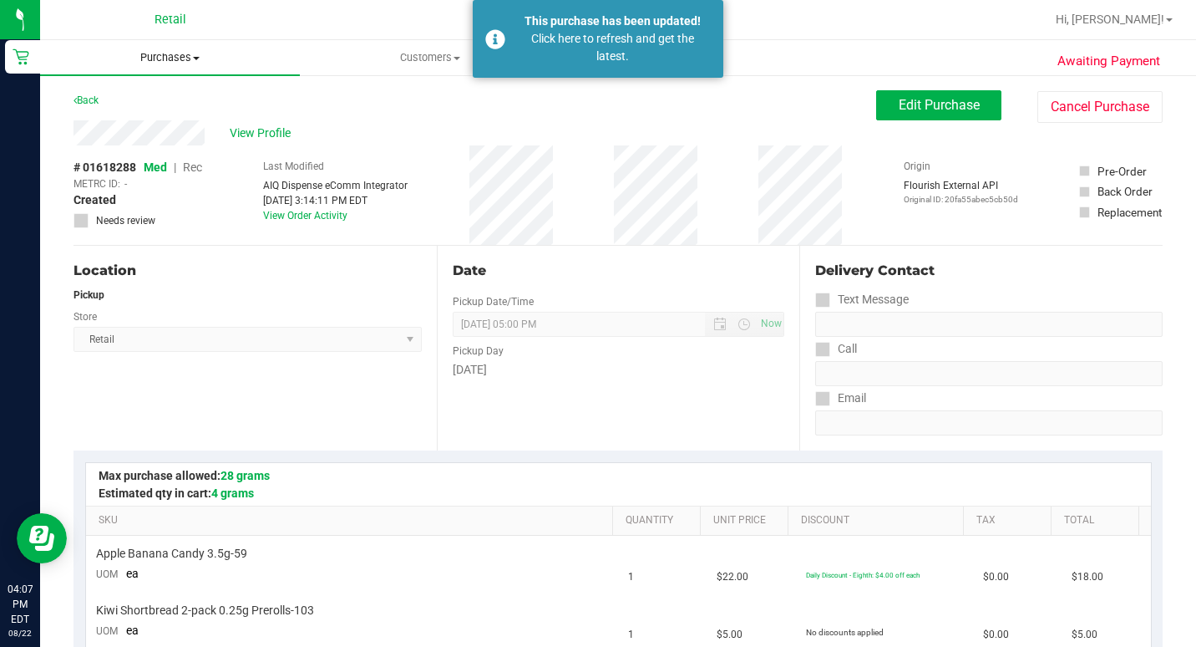
click at [188, 58] on span "Purchases" at bounding box center [170, 57] width 260 height 15
click at [165, 95] on span "Summary of purchases" at bounding box center [125, 101] width 171 height 14
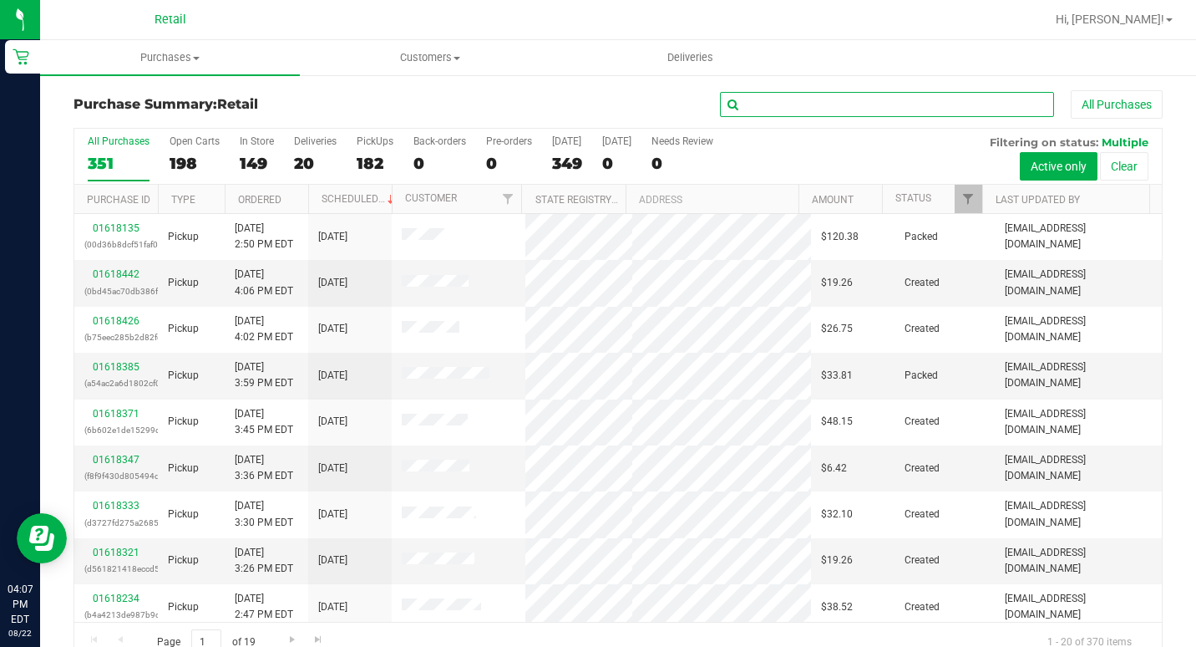
click at [793, 109] on input "text" at bounding box center [887, 104] width 334 height 25
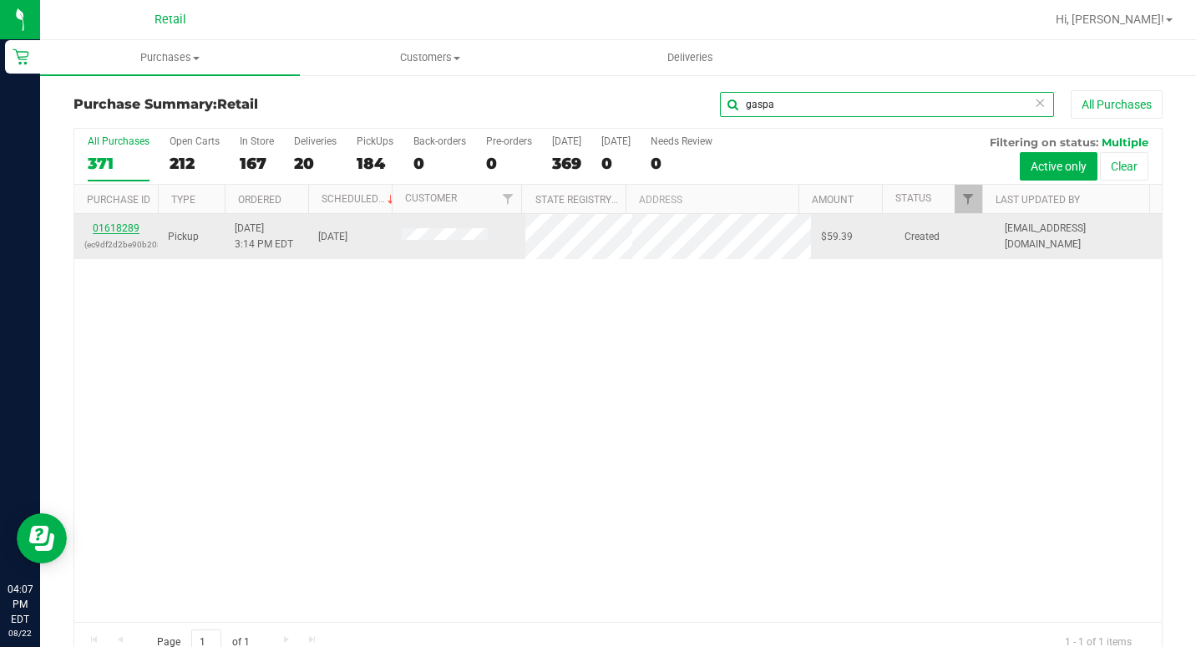
type input "gaspa"
click at [126, 228] on link "01618289" at bounding box center [116, 228] width 47 height 12
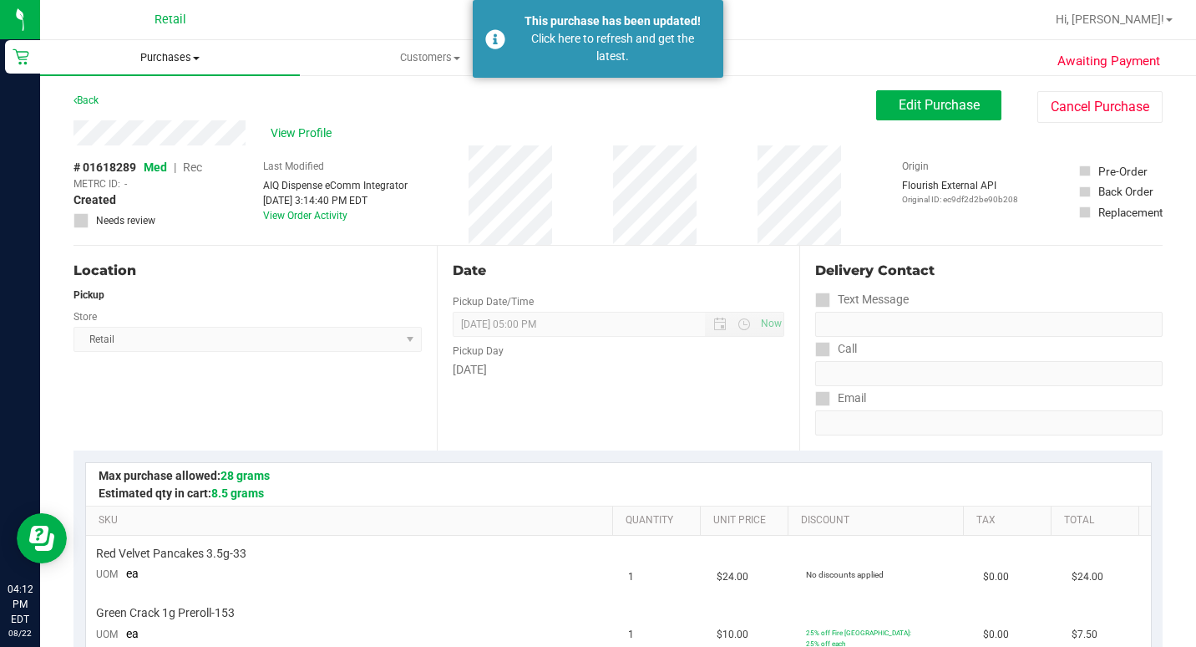
click at [175, 60] on span "Purchases" at bounding box center [170, 57] width 260 height 15
click at [143, 108] on span "Summary of purchases" at bounding box center [125, 101] width 171 height 14
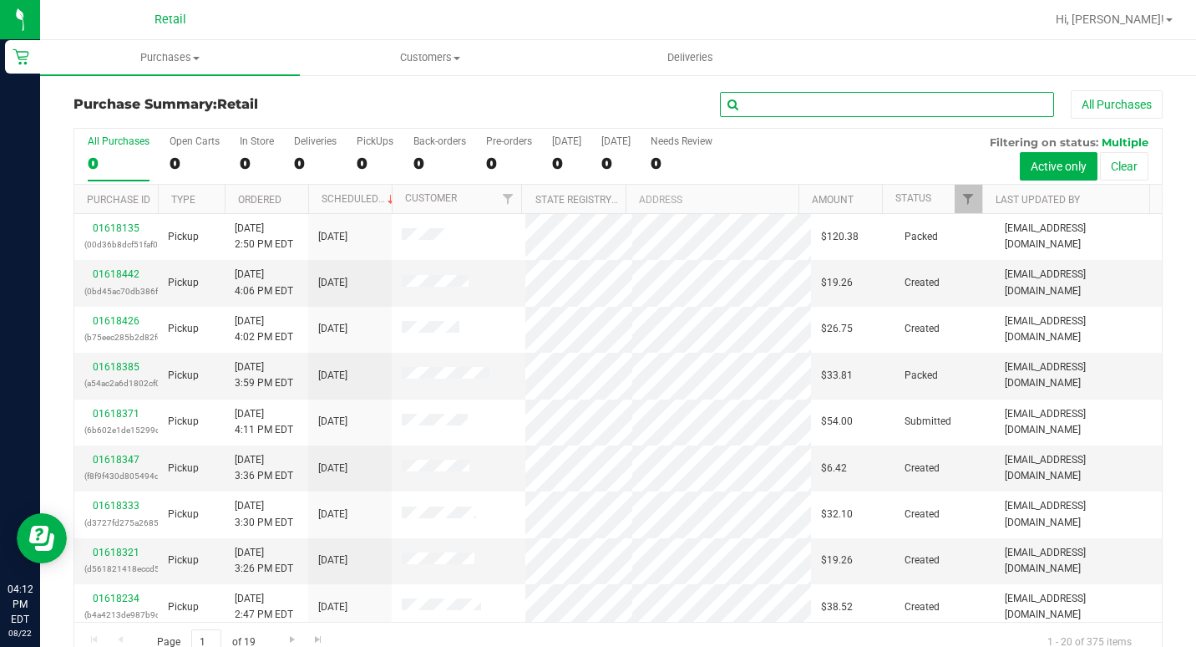
click at [753, 99] on input "text" at bounding box center [887, 104] width 334 height 25
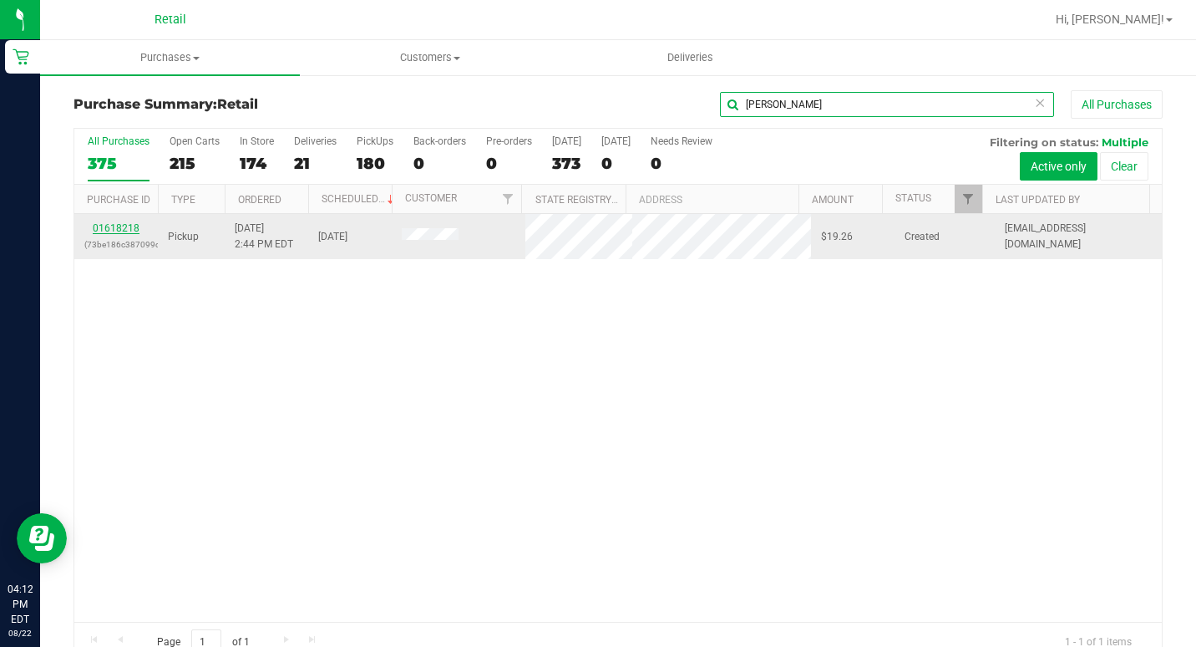
type input "[PERSON_NAME]"
click at [126, 226] on link "01618218" at bounding box center [116, 228] width 47 height 12
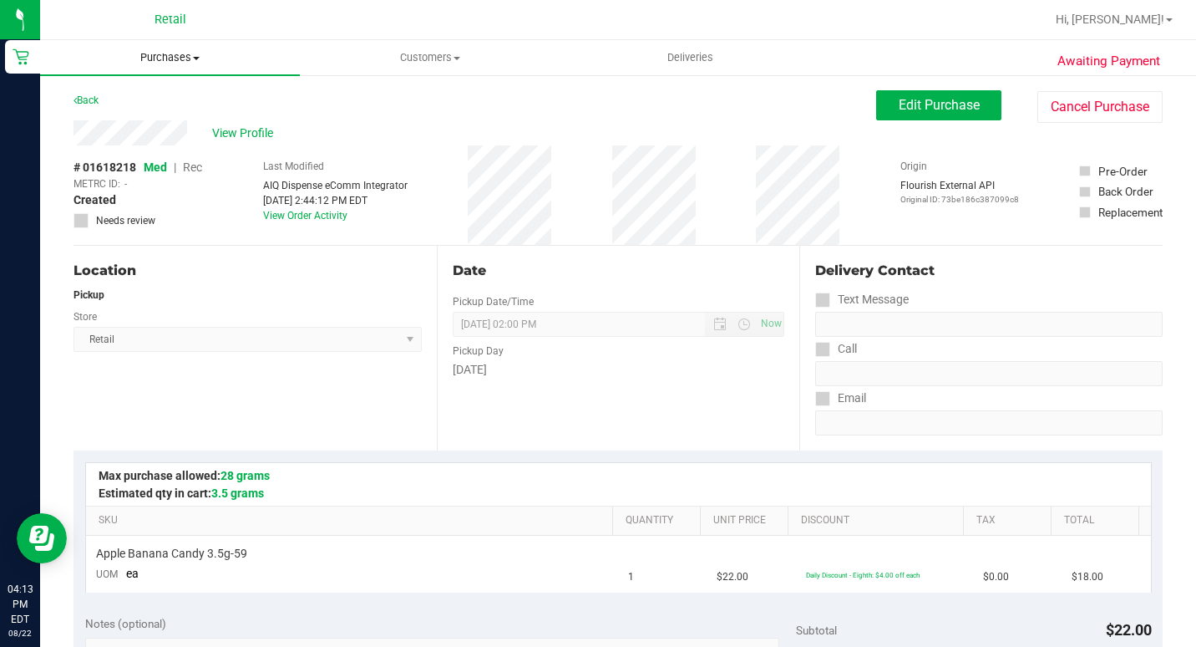
drag, startPoint x: 177, startPoint y: 47, endPoint x: 174, endPoint y: 62, distance: 15.4
click at [177, 48] on uib-tab-heading "Purchases Summary of purchases Fulfillment All purchases" at bounding box center [170, 57] width 260 height 35
click at [168, 47] on uib-tab-heading "Purchases Summary of purchases Fulfillment All purchases" at bounding box center [170, 57] width 260 height 35
click at [176, 53] on span "Purchases" at bounding box center [170, 57] width 260 height 15
click at [171, 94] on span "Summary of purchases" at bounding box center [125, 101] width 171 height 14
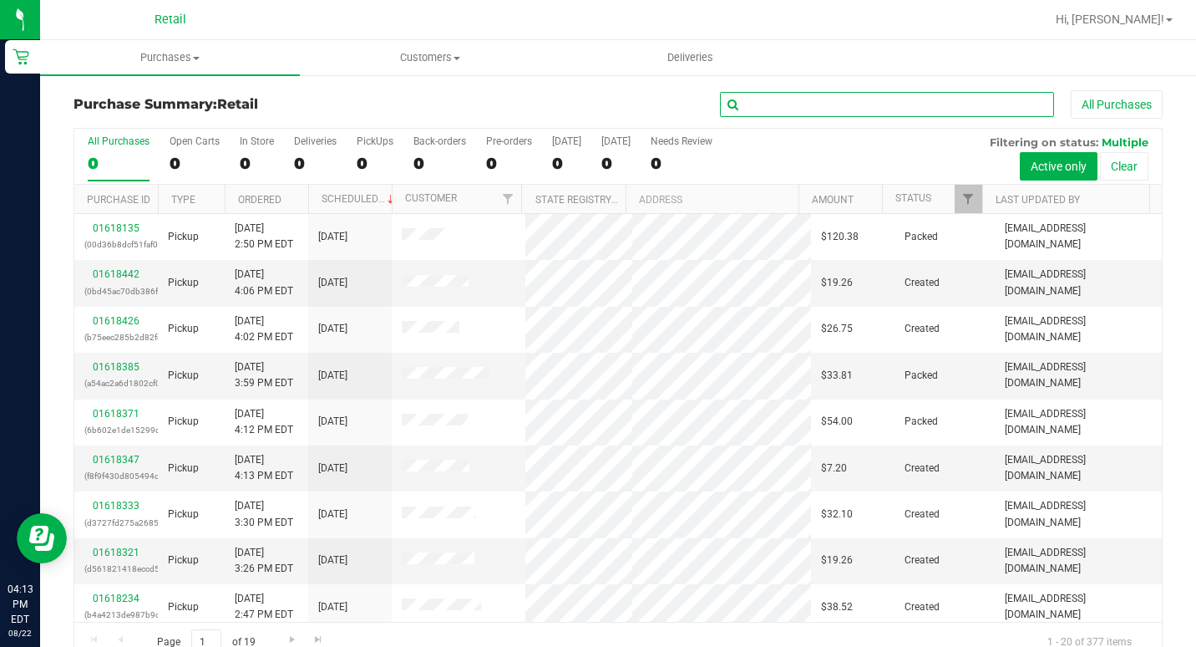
click at [844, 107] on input "text" at bounding box center [887, 104] width 334 height 25
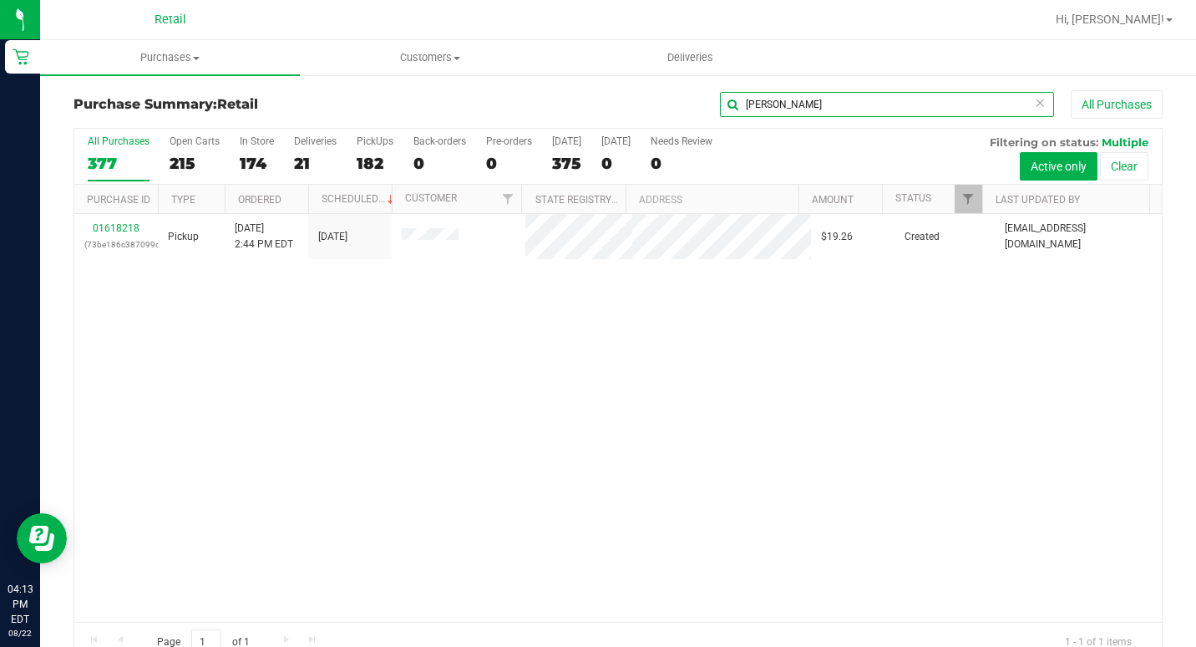
type input "[PERSON_NAME]"
click at [199, 49] on uib-tab-heading "Purchases Summary of purchases Fulfillment All purchases" at bounding box center [170, 57] width 260 height 35
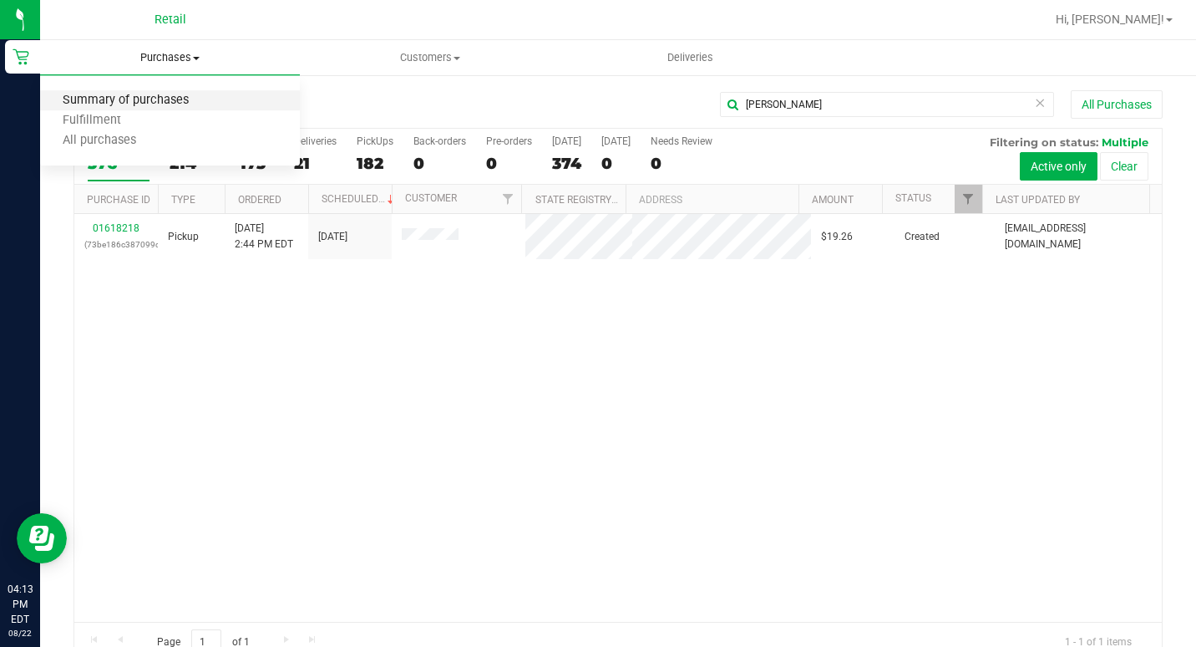
click at [180, 104] on span "Summary of purchases" at bounding box center [125, 101] width 171 height 14
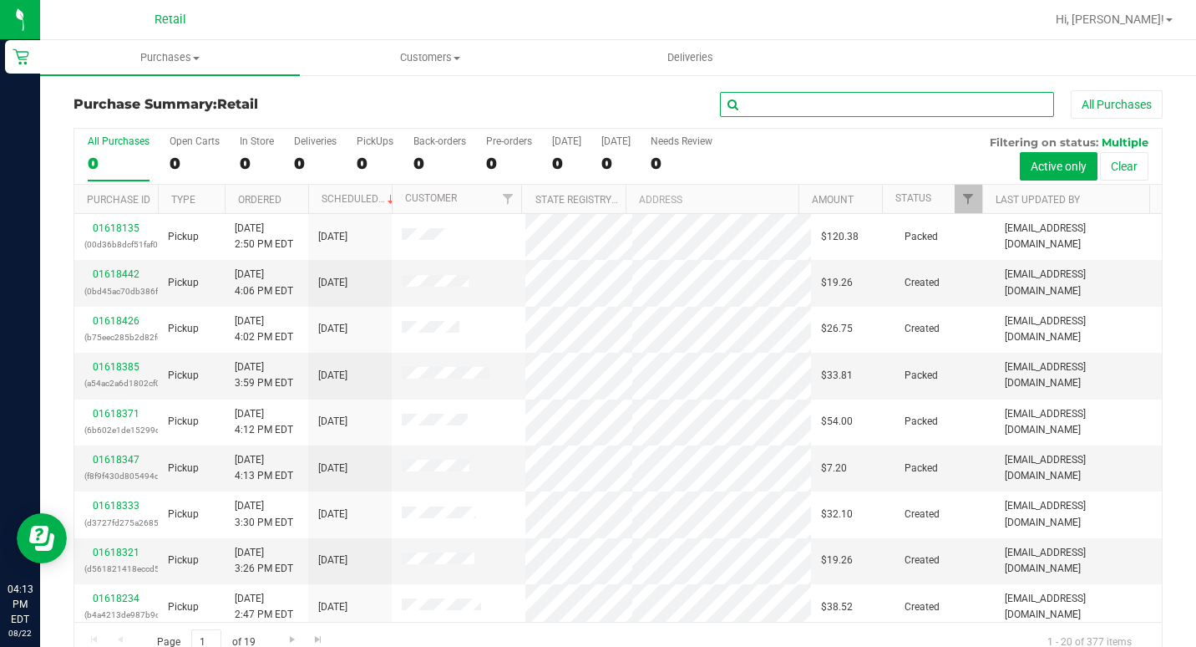
click at [880, 106] on input "text" at bounding box center [887, 104] width 334 height 25
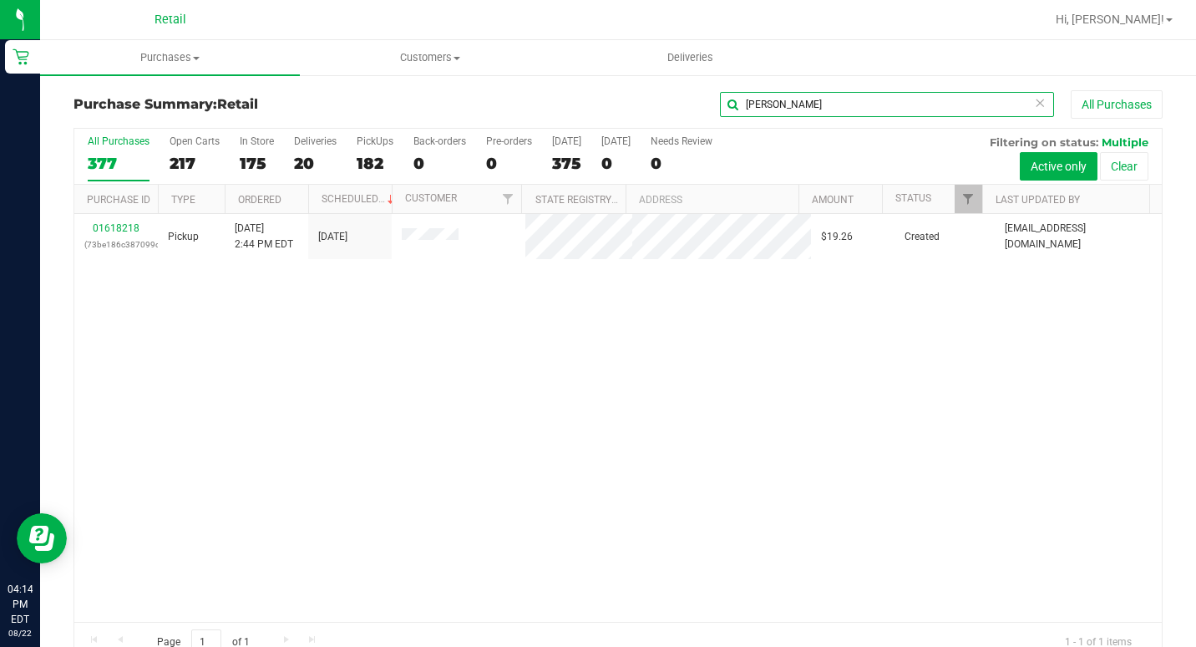
type input "[PERSON_NAME]"
